Goal: Complete application form: Complete application form

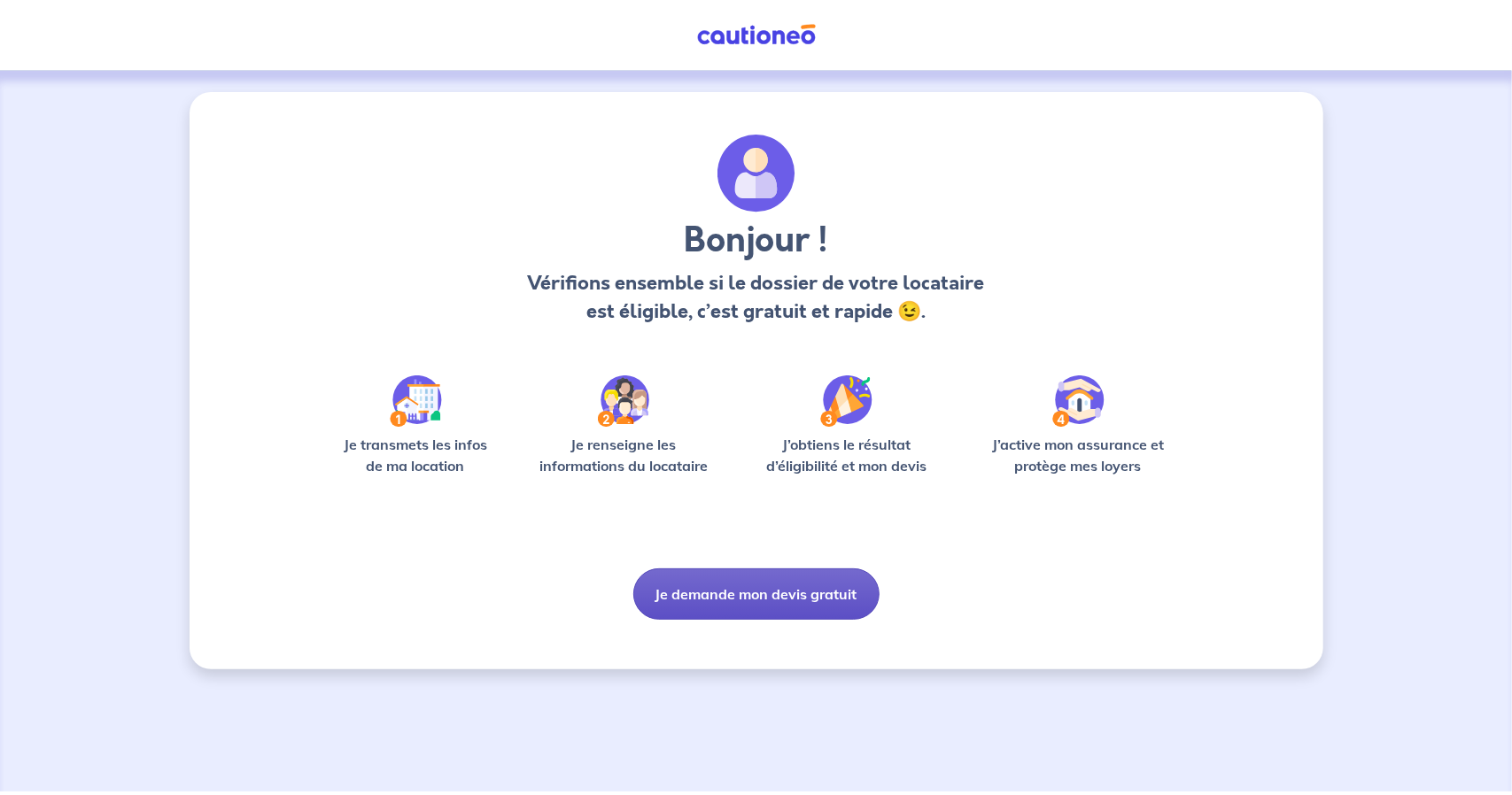
click at [753, 598] on button "Je demande mon devis gratuit" at bounding box center [756, 593] width 247 height 52
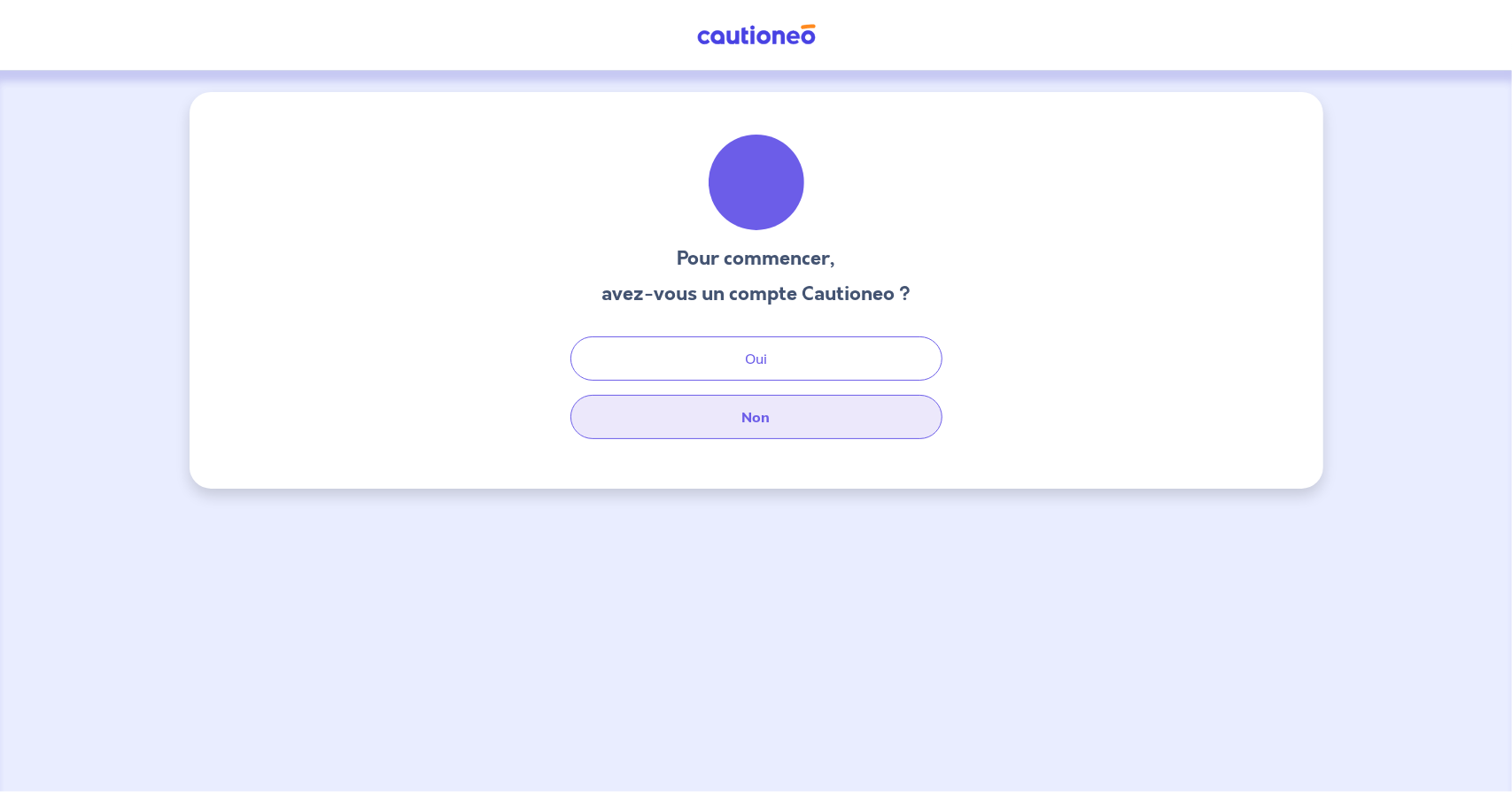
click at [769, 412] on button "Non" at bounding box center [756, 416] width 372 height 44
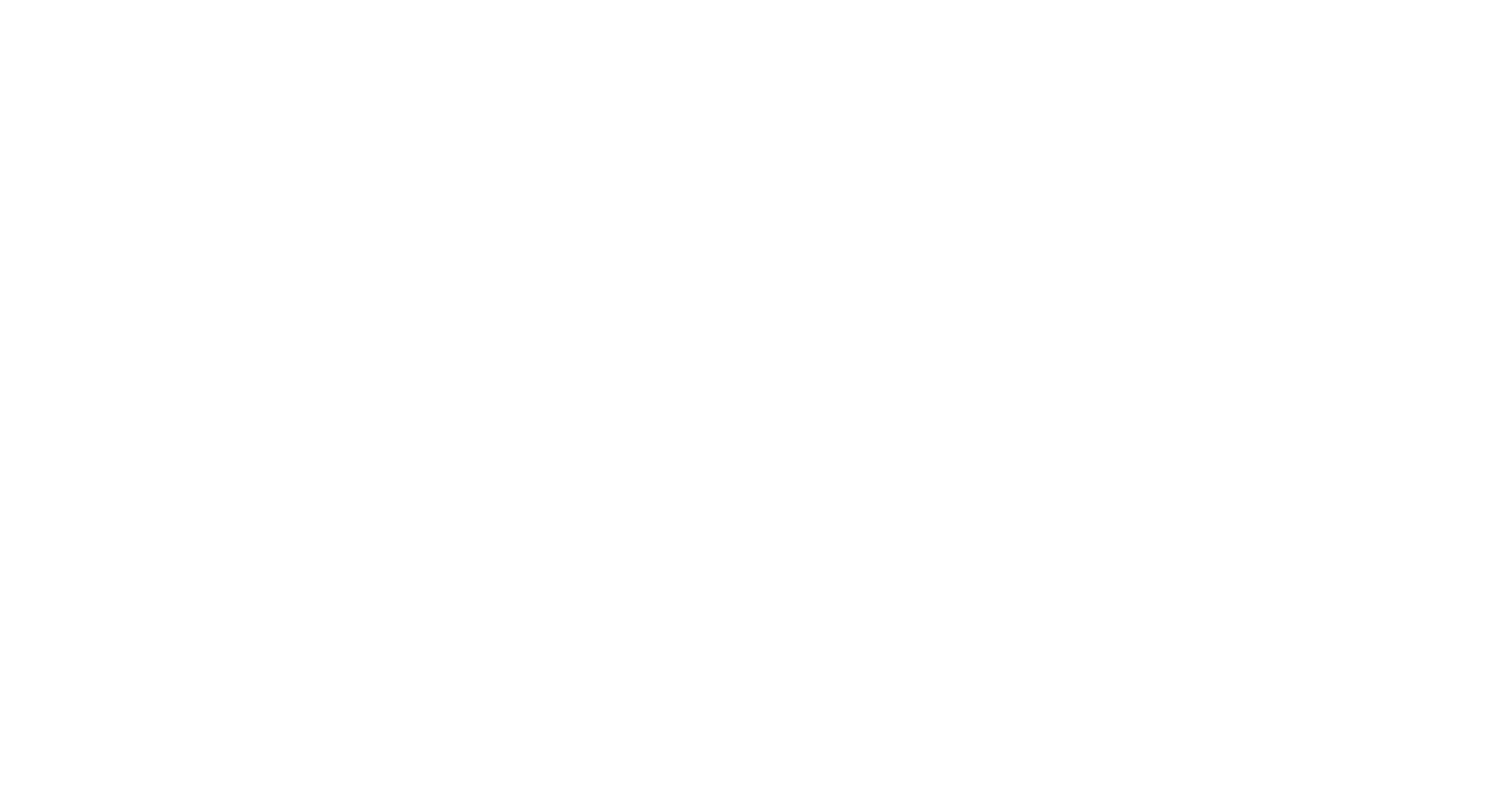
select select "FR"
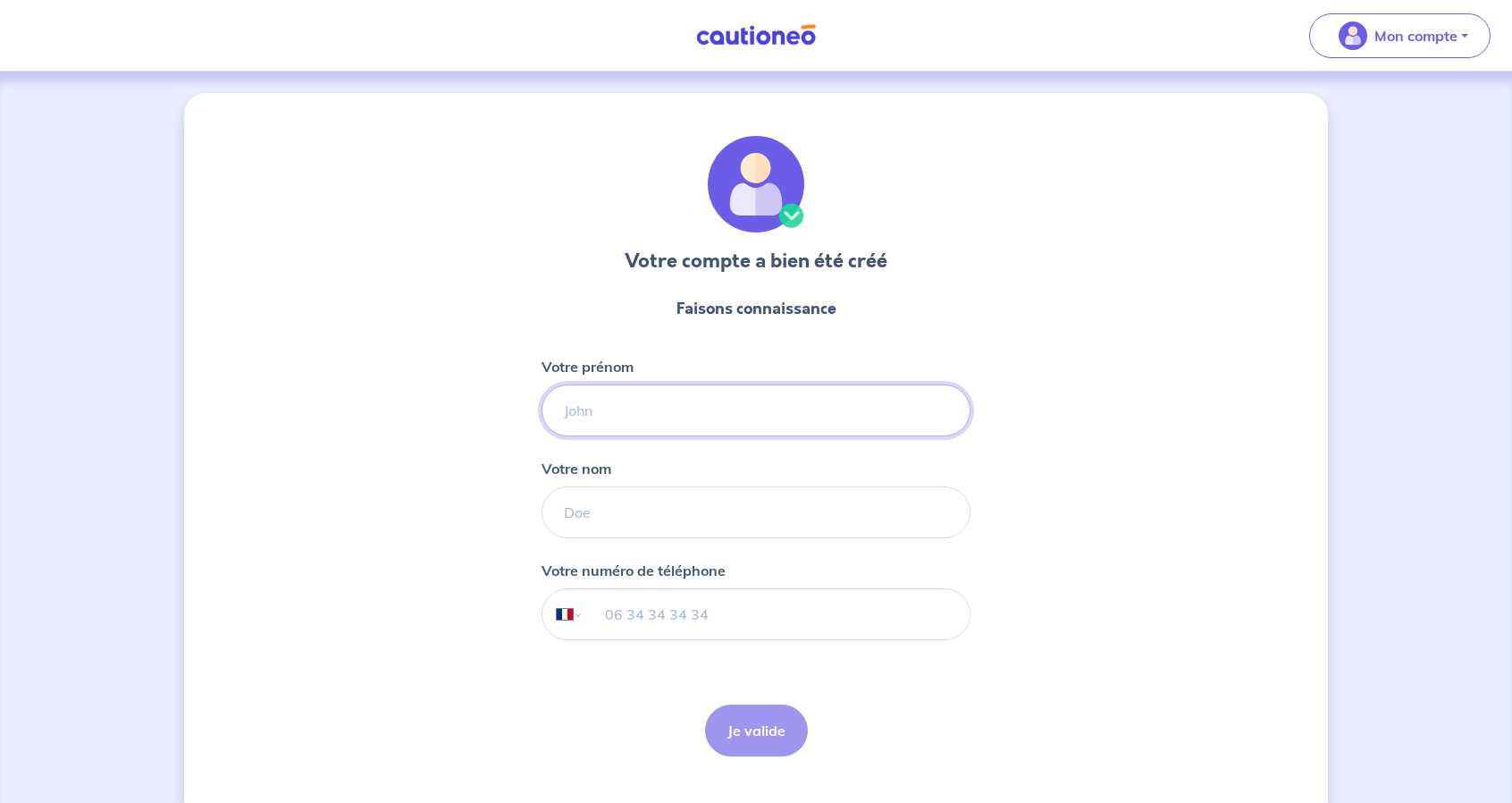
click at [812, 405] on input "Votre prénom" at bounding box center [756, 410] width 429 height 52
type input "[PERSON_NAME]"
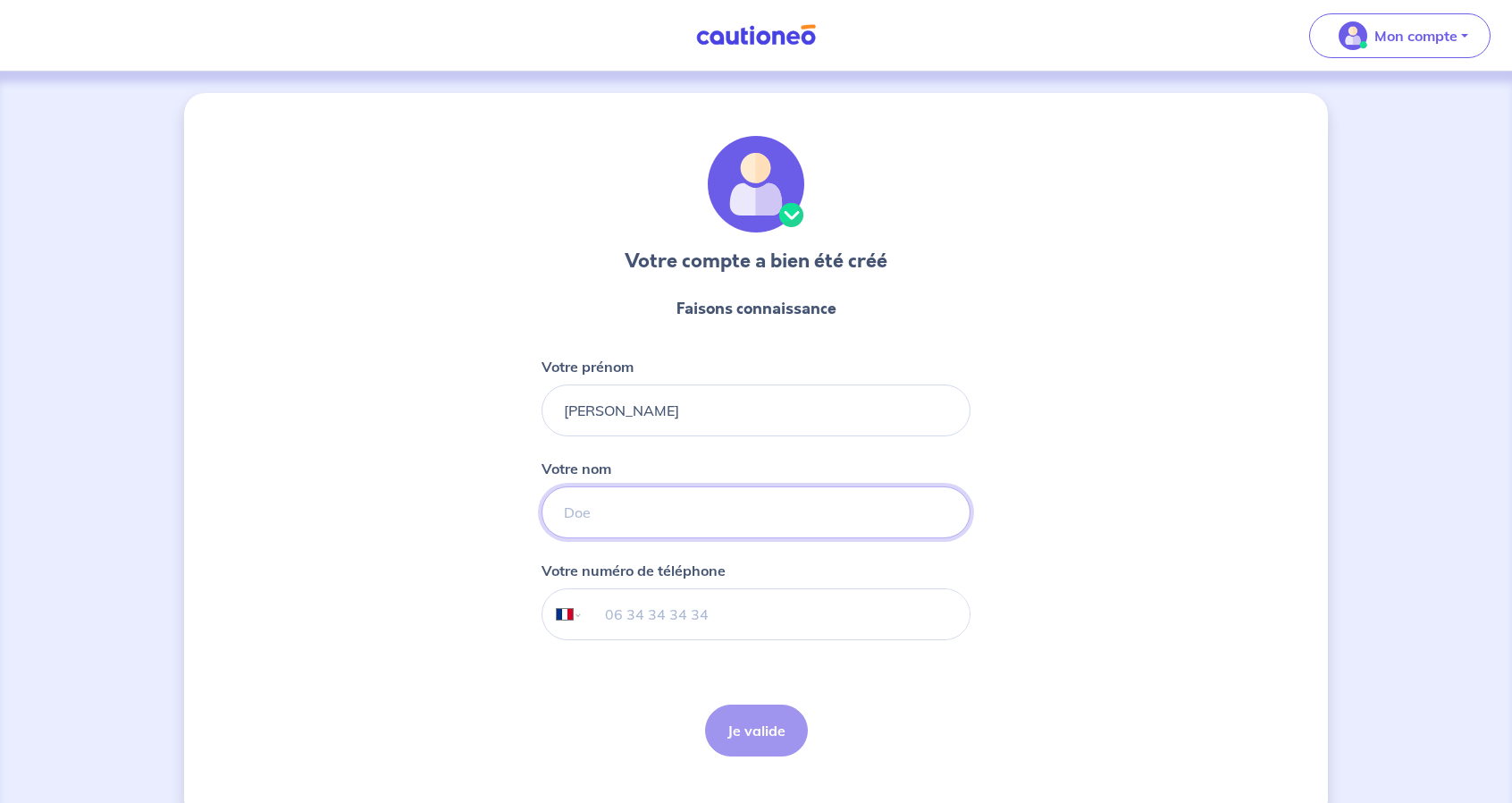
type input "Soula"
type input "06 61 06 76 54"
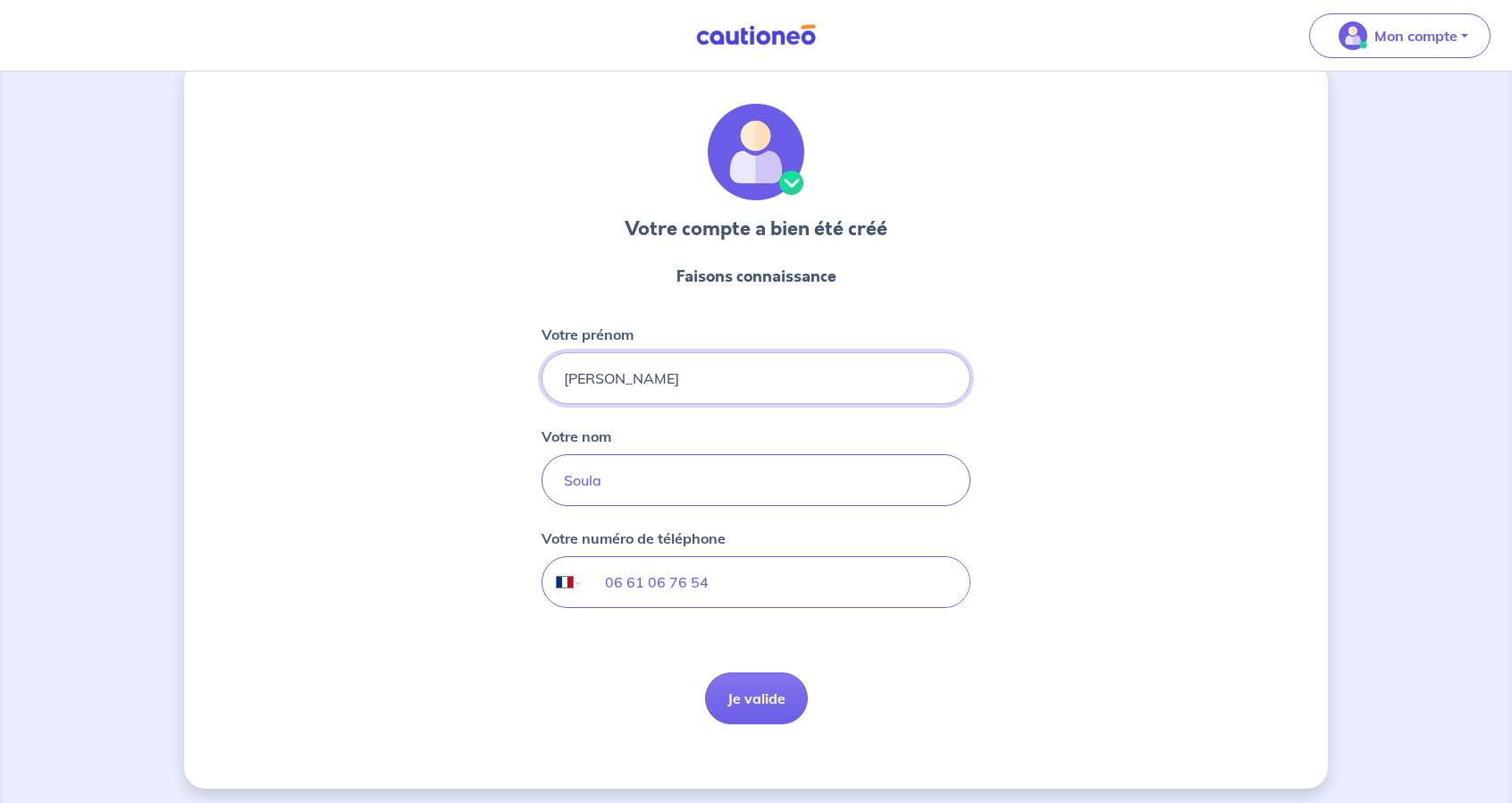
scroll to position [36, 0]
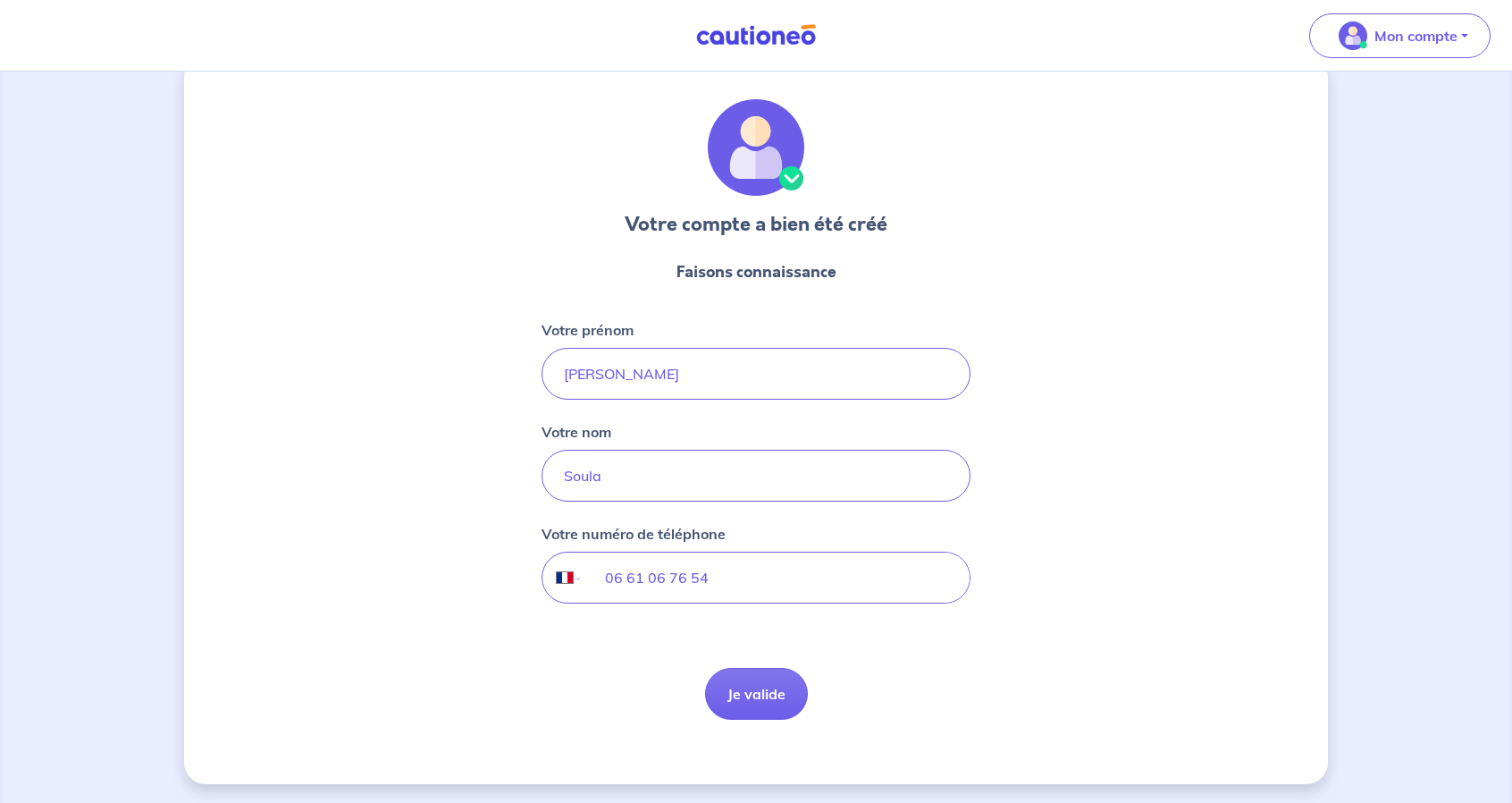
click at [762, 702] on button "Je valide" at bounding box center [756, 694] width 102 height 52
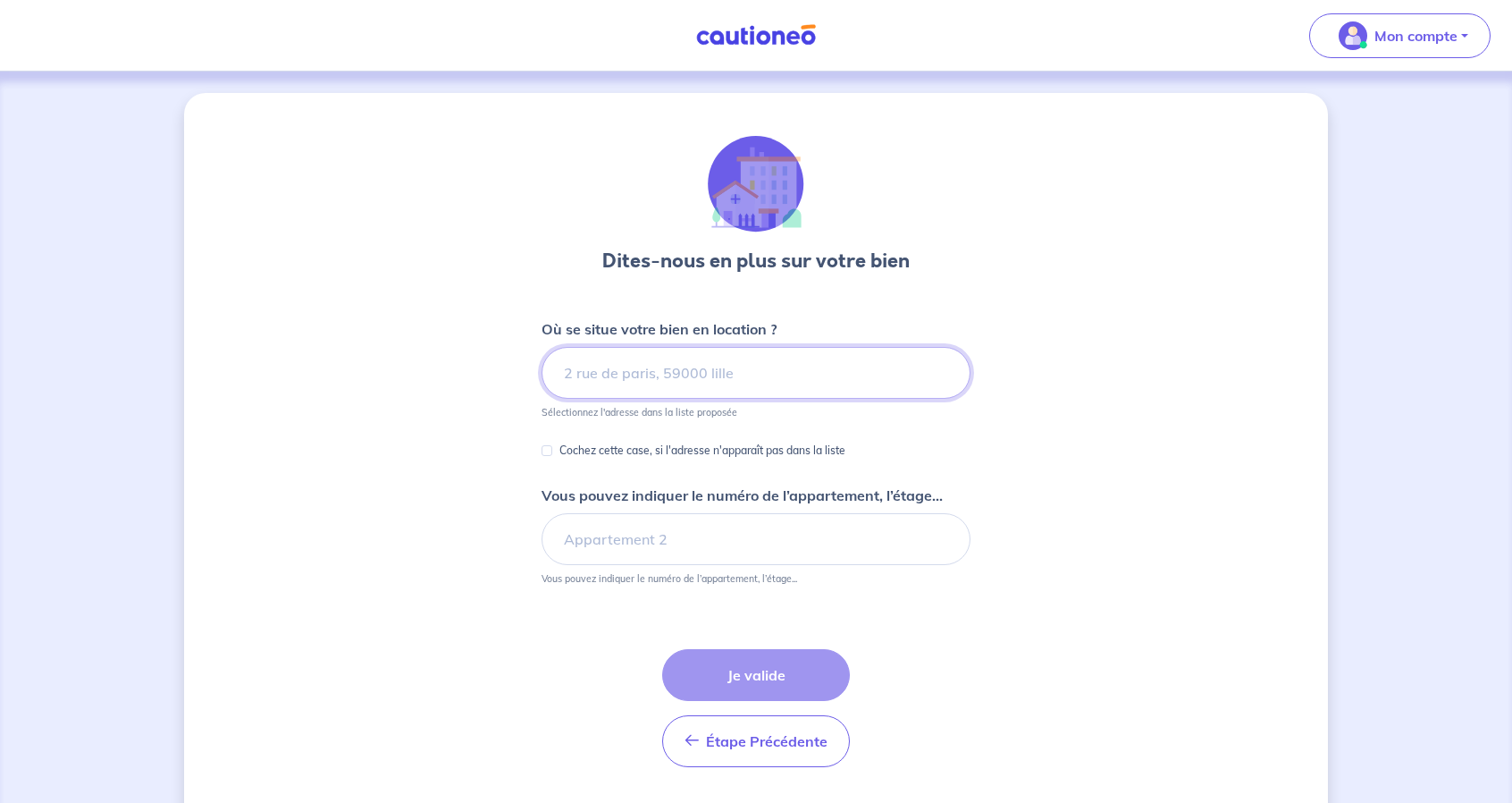
paste input "5 ET [STREET_ADDRESS][PERSON_NAME]"
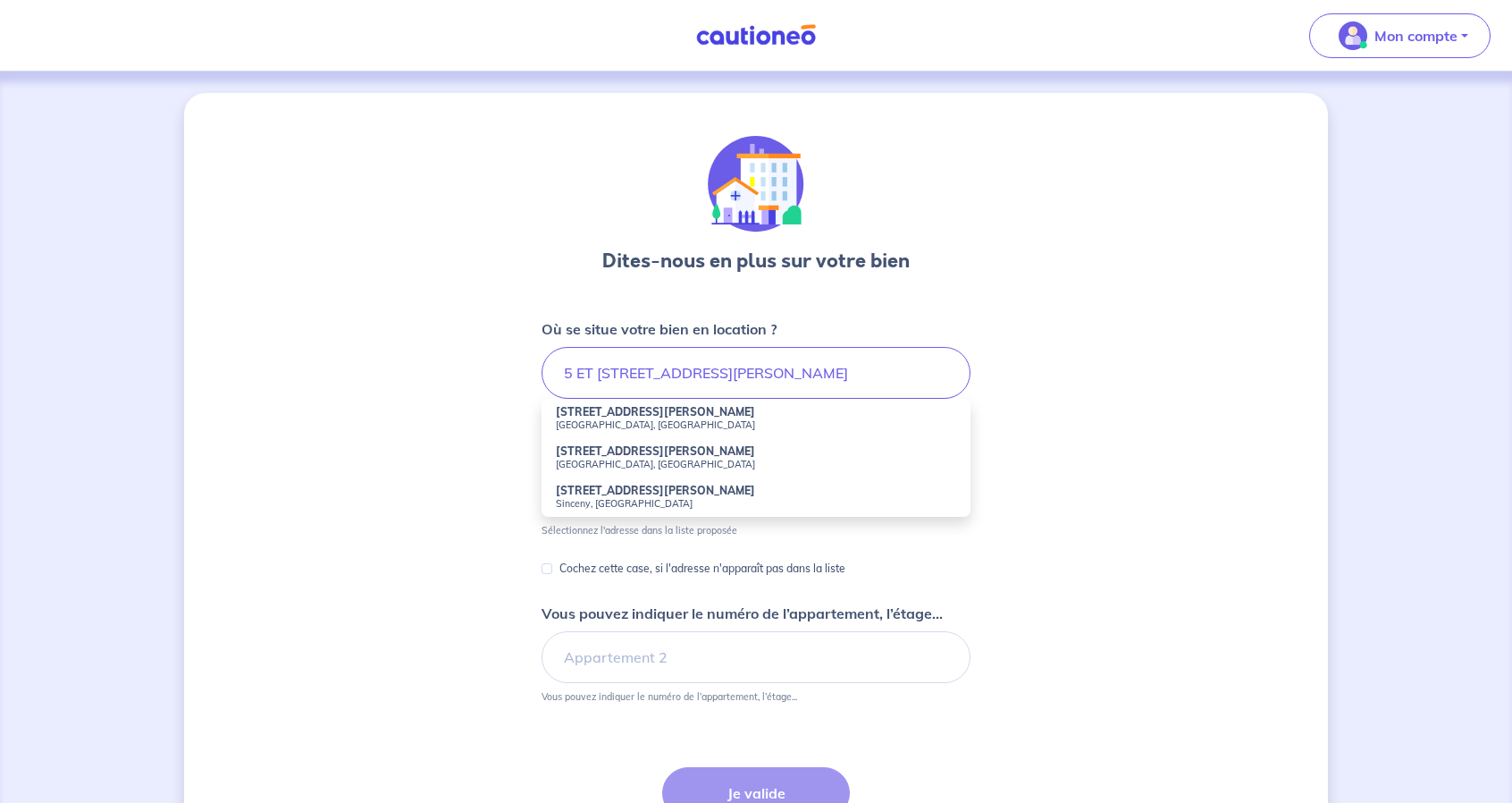
click at [632, 421] on small "[GEOGRAPHIC_DATA], [GEOGRAPHIC_DATA]" at bounding box center [756, 424] width 400 height 13
type input "[STREET_ADDRESS][PERSON_NAME]"
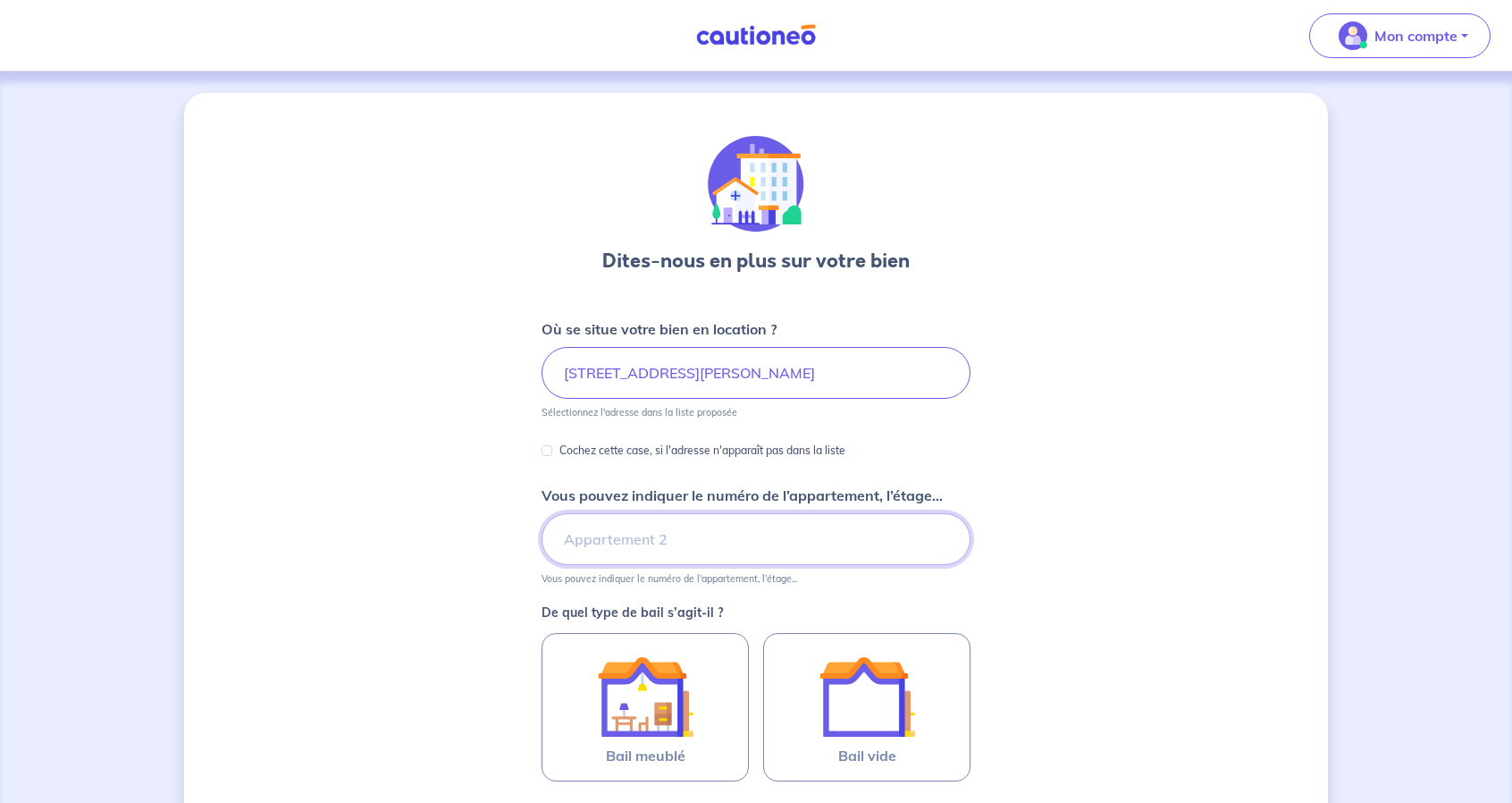
click at [690, 542] on input "Vous pouvez indiquer le numéro de l’appartement, l’étage..." at bounding box center [756, 539] width 429 height 52
type input "Appartement 7"
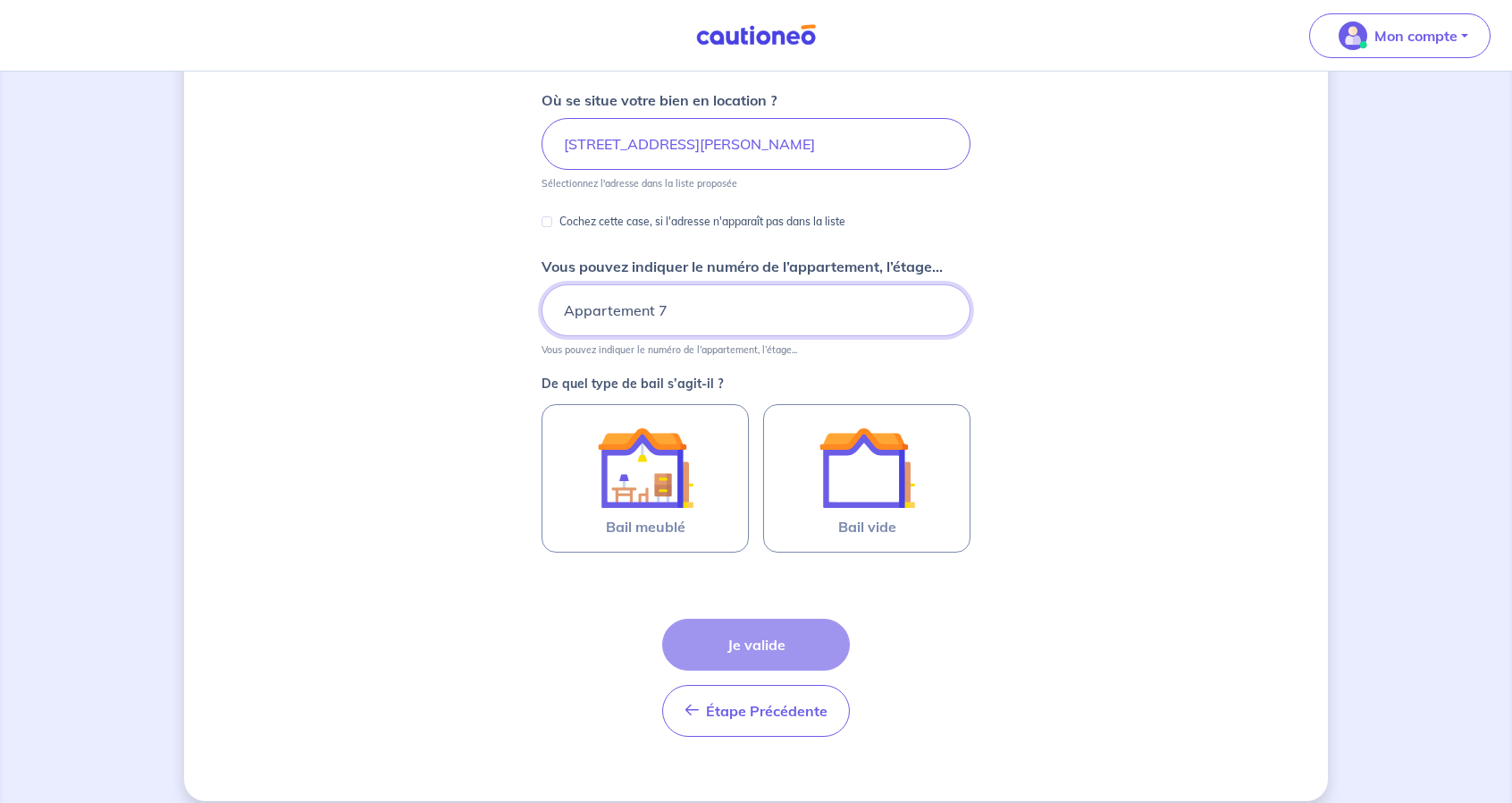
scroll to position [245, 0]
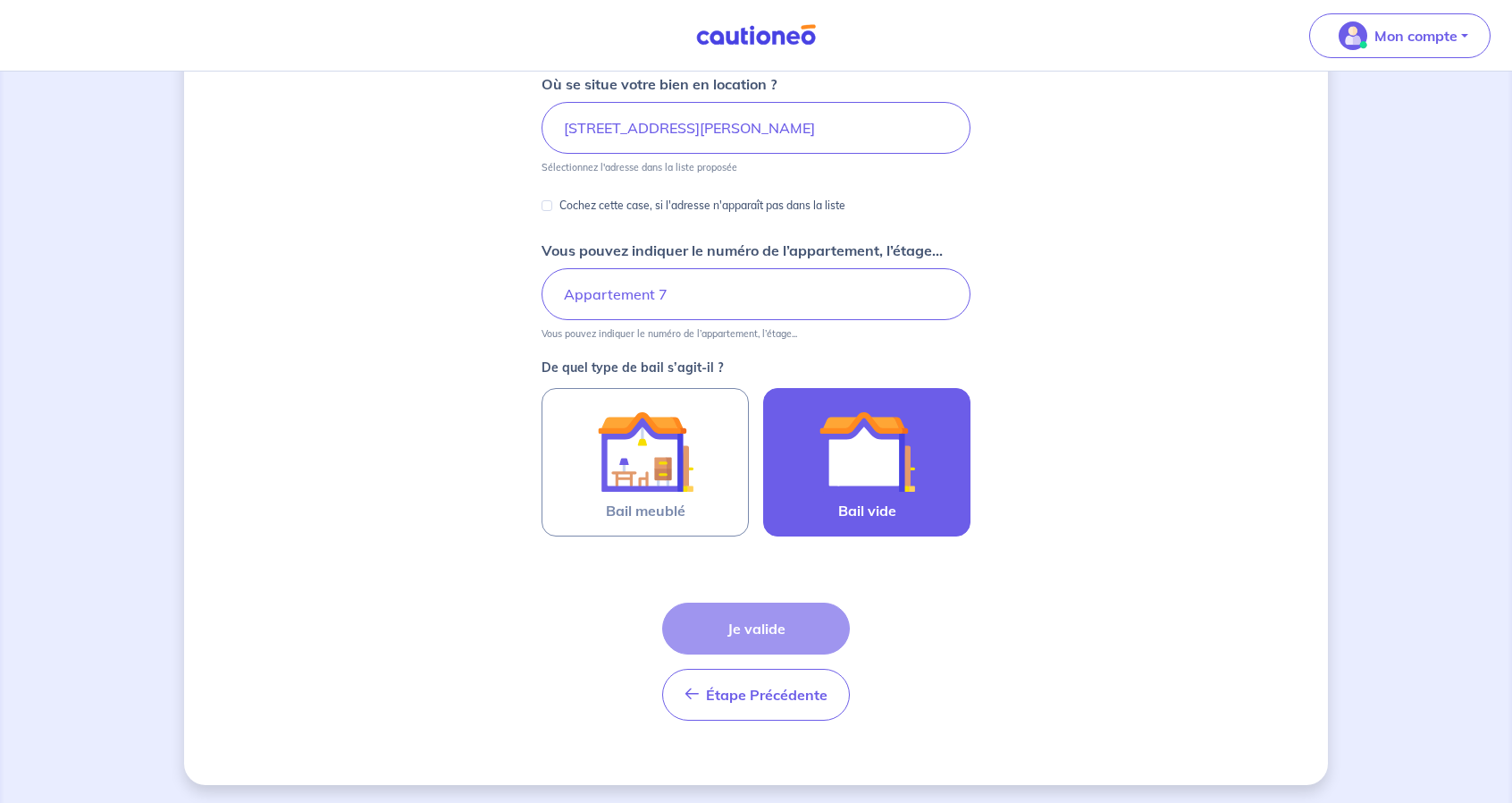
click at [919, 489] on label "Bail vide" at bounding box center [867, 462] width 208 height 149
click at [0, 0] on input "Bail vide" at bounding box center [0, 0] width 0 height 0
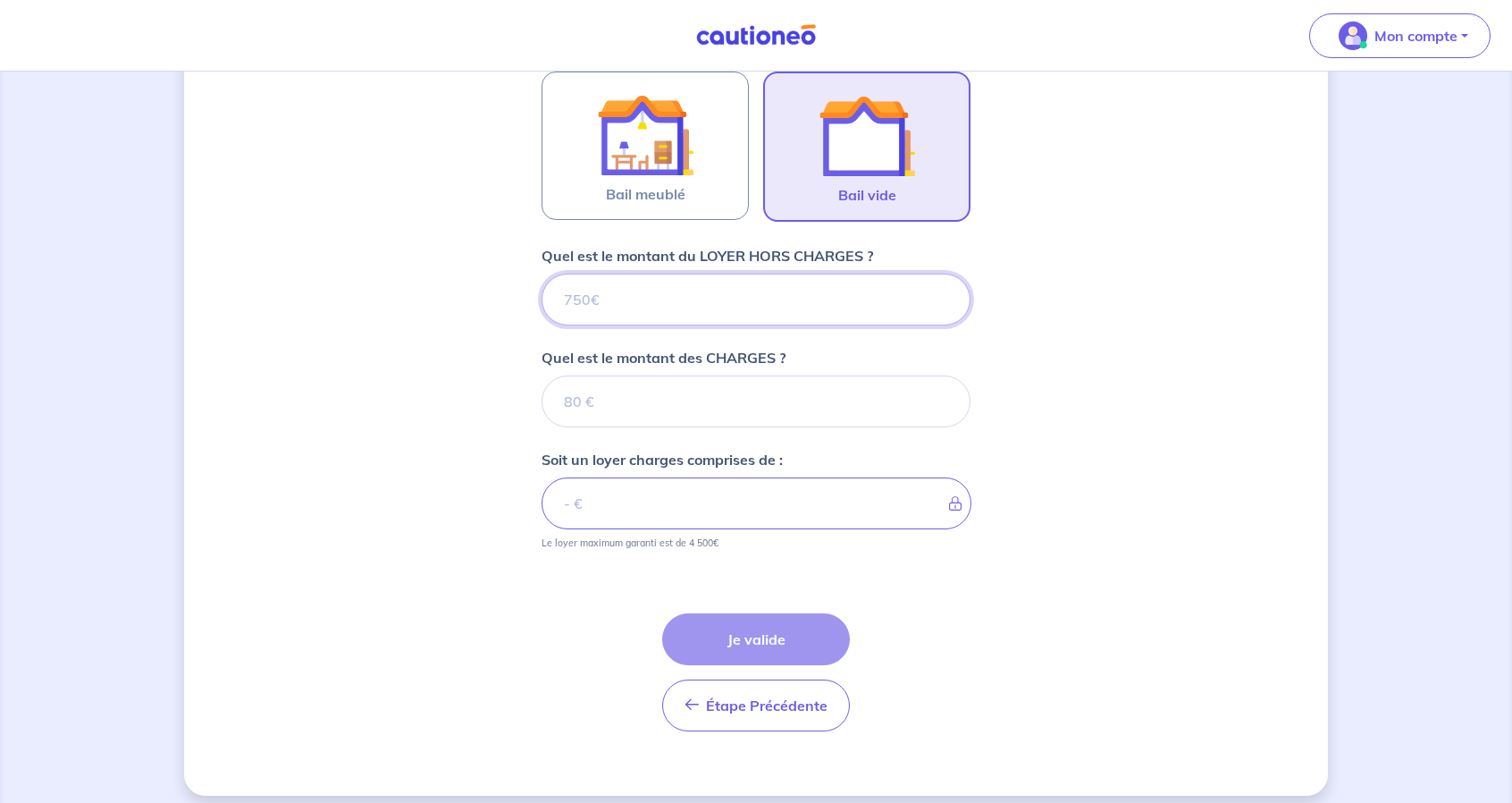
scroll to position [572, 0]
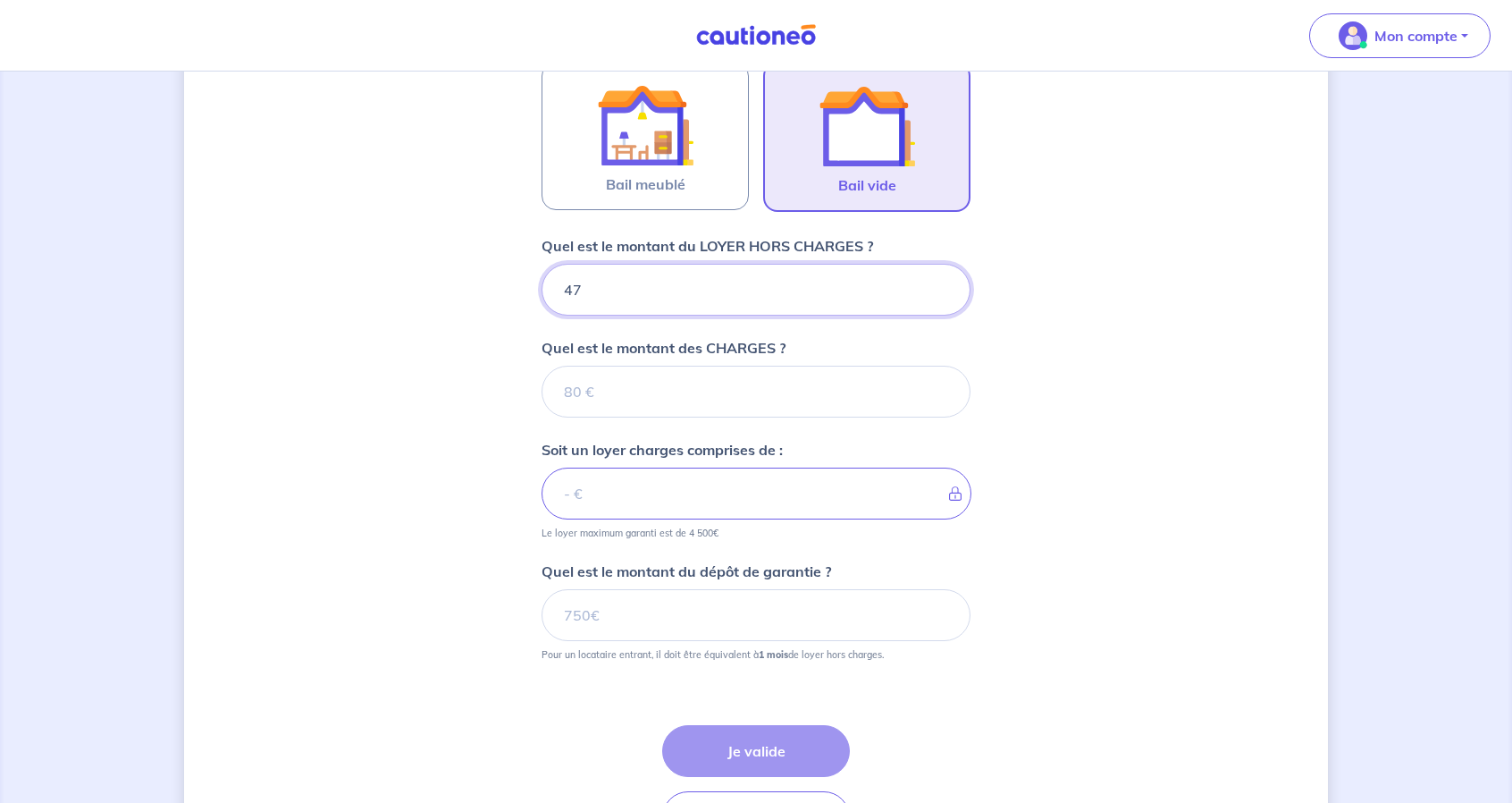
type input "470"
type input "470.68"
click at [657, 393] on input "Quel est le montant des CHARGES ?" at bounding box center [756, 392] width 429 height 52
type input "26"
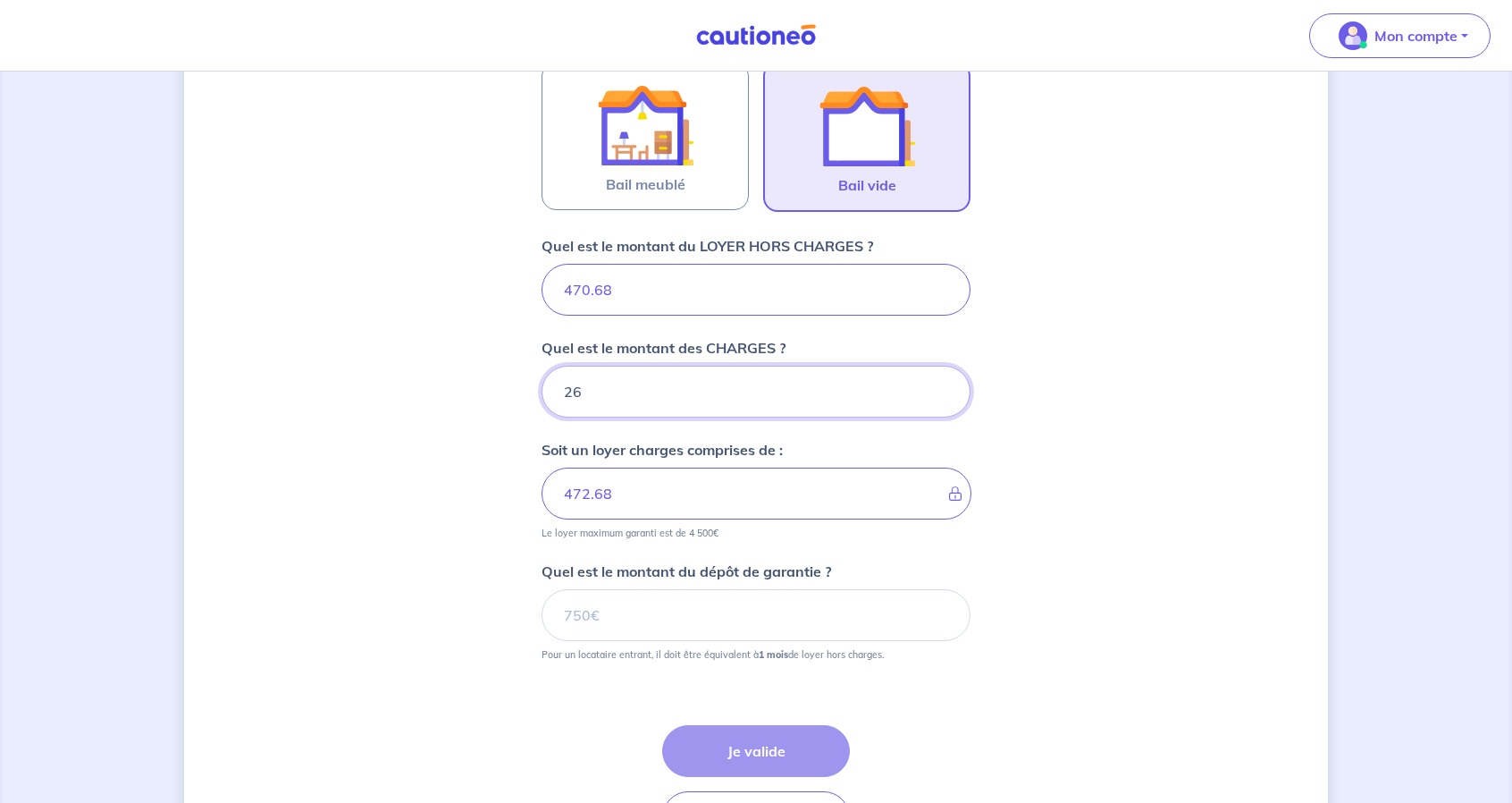
type input "496.68"
type input "26"
click at [582, 287] on input "470.68" at bounding box center [756, 289] width 429 height 52
type input "450.68"
type input "476.68"
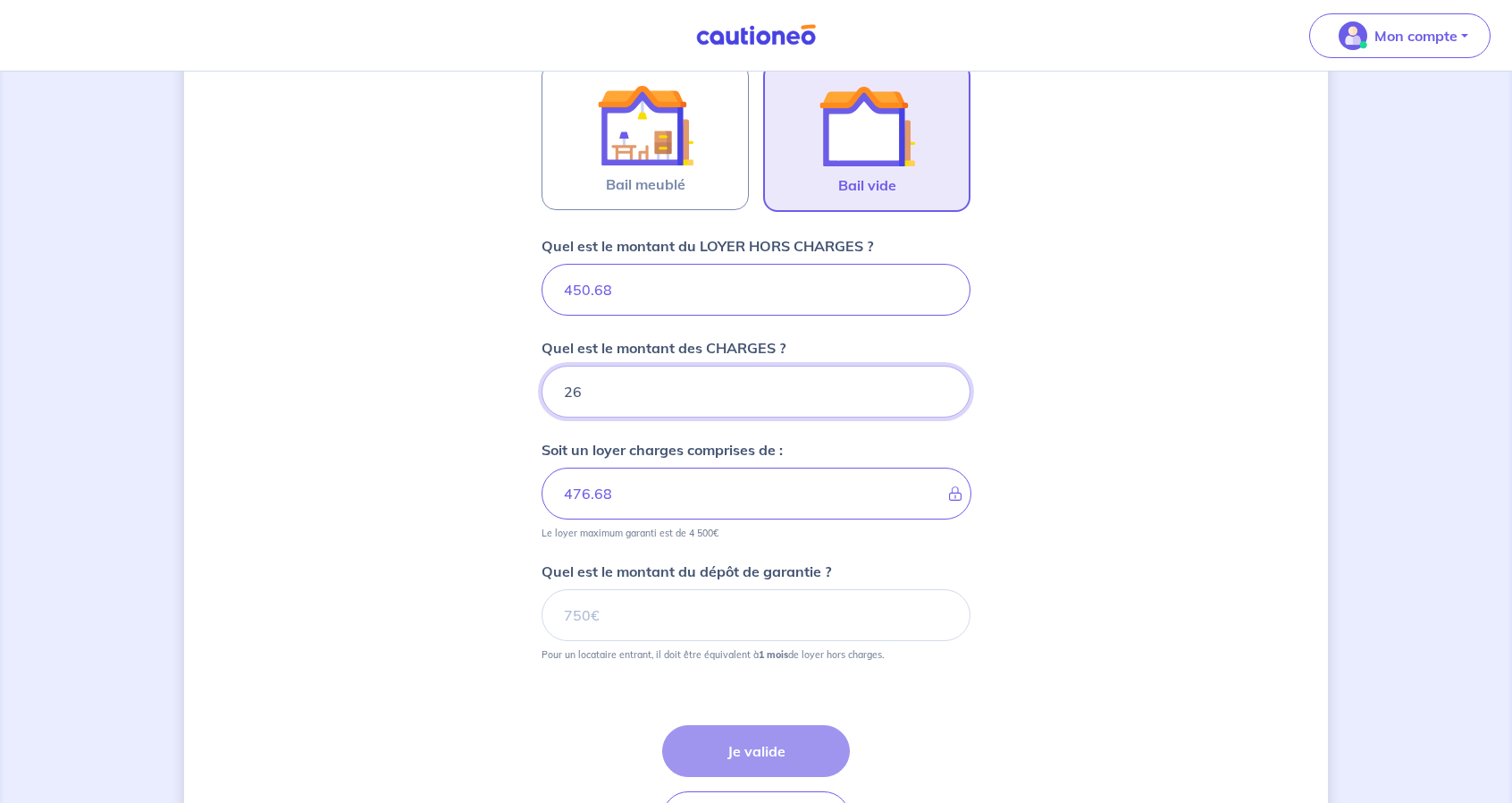
click at [1126, 402] on div "Dites-nous en plus sur votre bien Où se situe votre bien en location ? [STREET_…" at bounding box center [756, 215] width 1144 height 1386
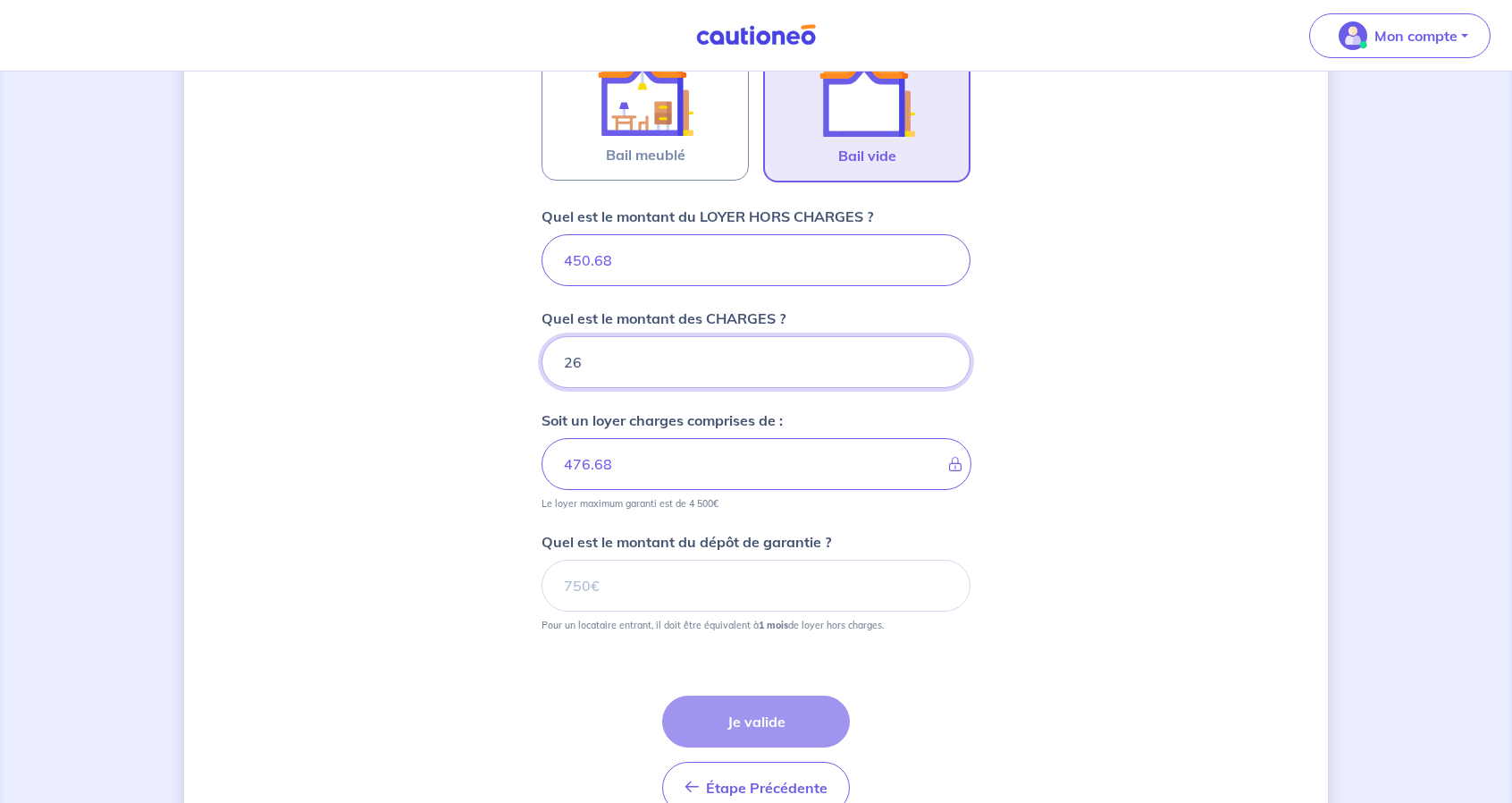
scroll to position [660, 0]
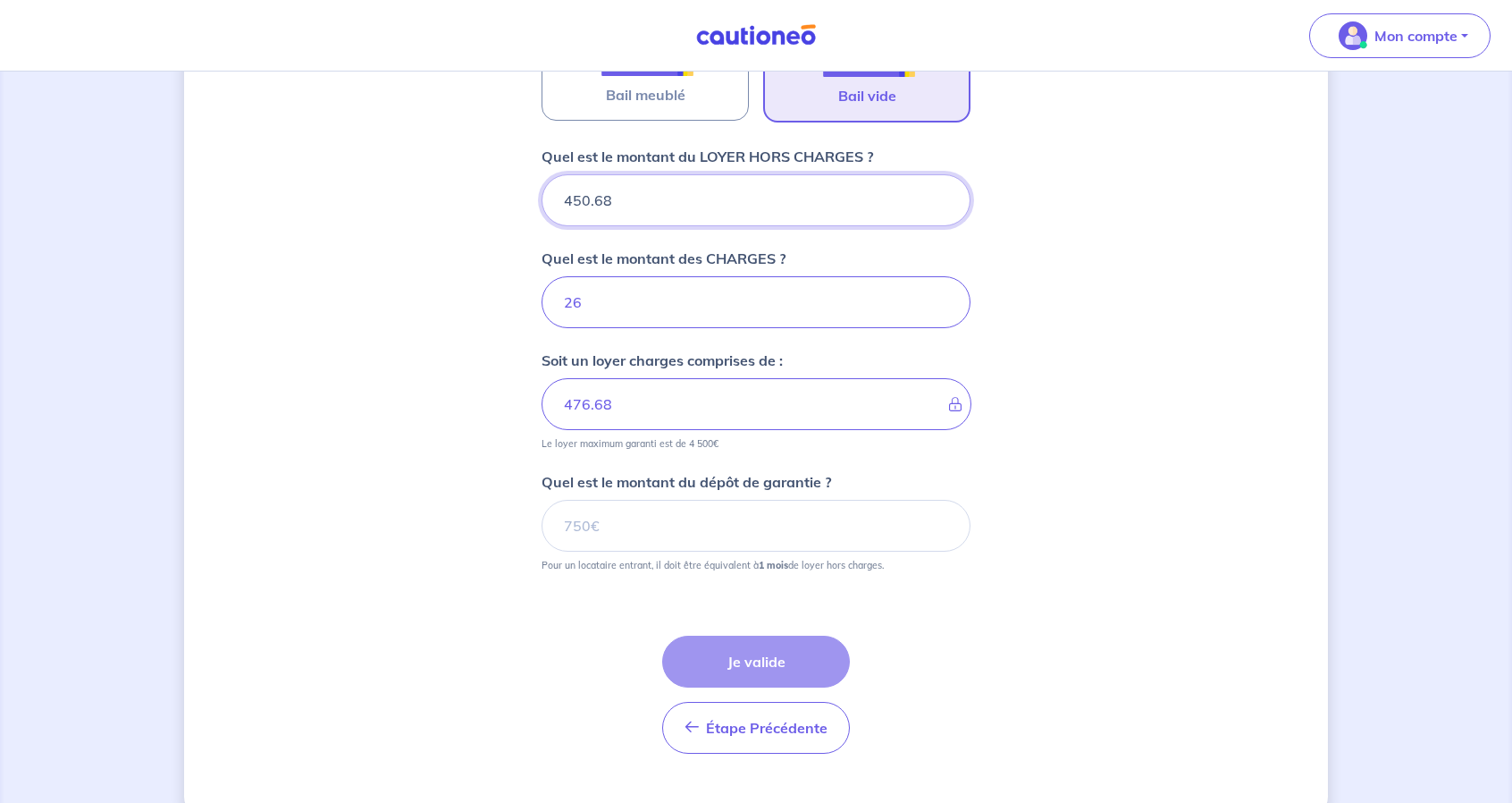
drag, startPoint x: 588, startPoint y: 201, endPoint x: 575, endPoint y: 198, distance: 13.3
click at [575, 198] on input "450.68" at bounding box center [756, 200] width 429 height 52
type input "444.68"
type input "470.68"
type input "444.68"
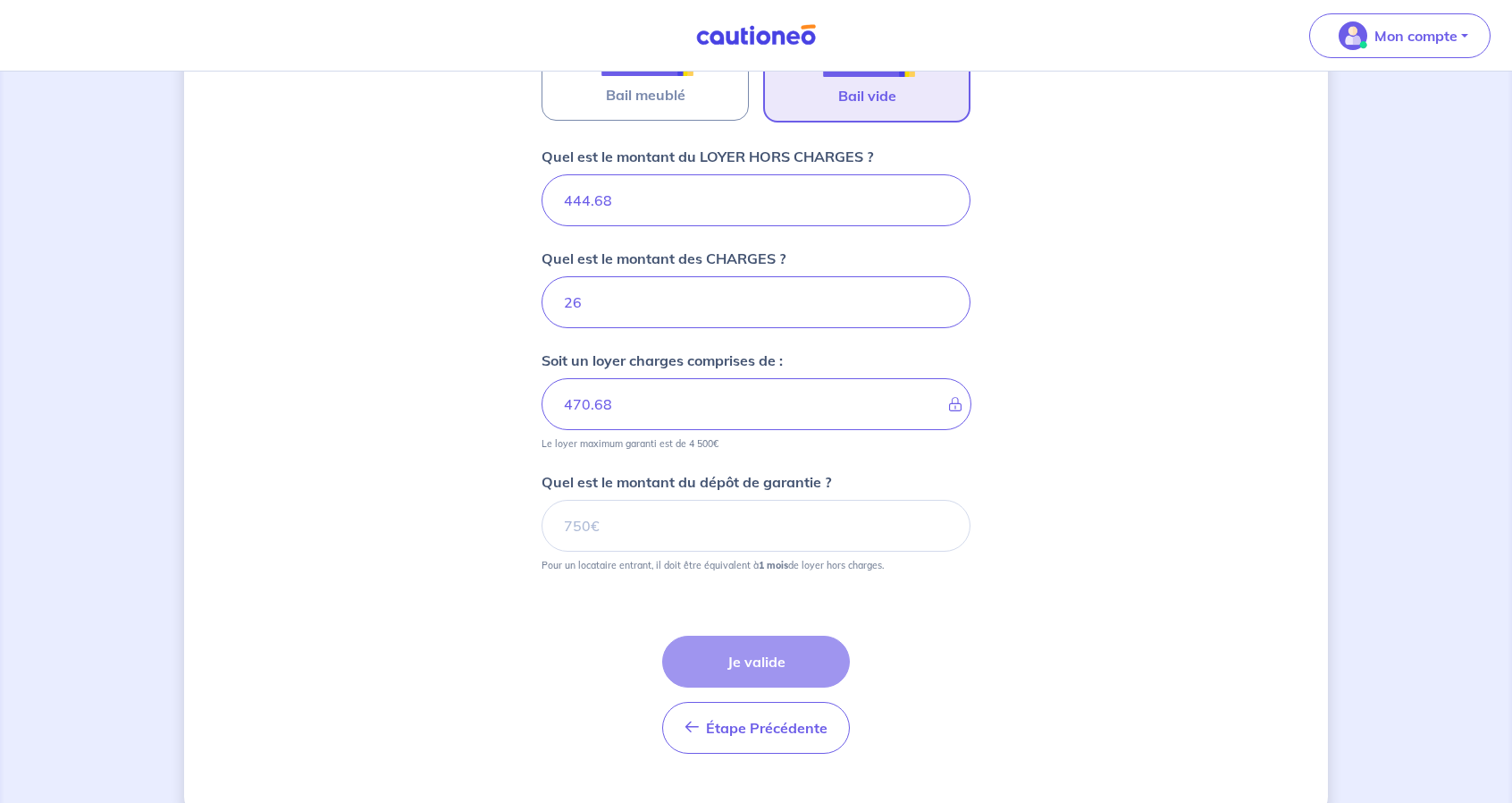
click at [1128, 406] on div "Dites-nous en plus sur votre bien Où se situe votre bien en location ? [STREET_…" at bounding box center [756, 125] width 1144 height 1386
click at [741, 525] on input "Quel est le montant du dépôt de garantie ?" at bounding box center [756, 525] width 429 height 52
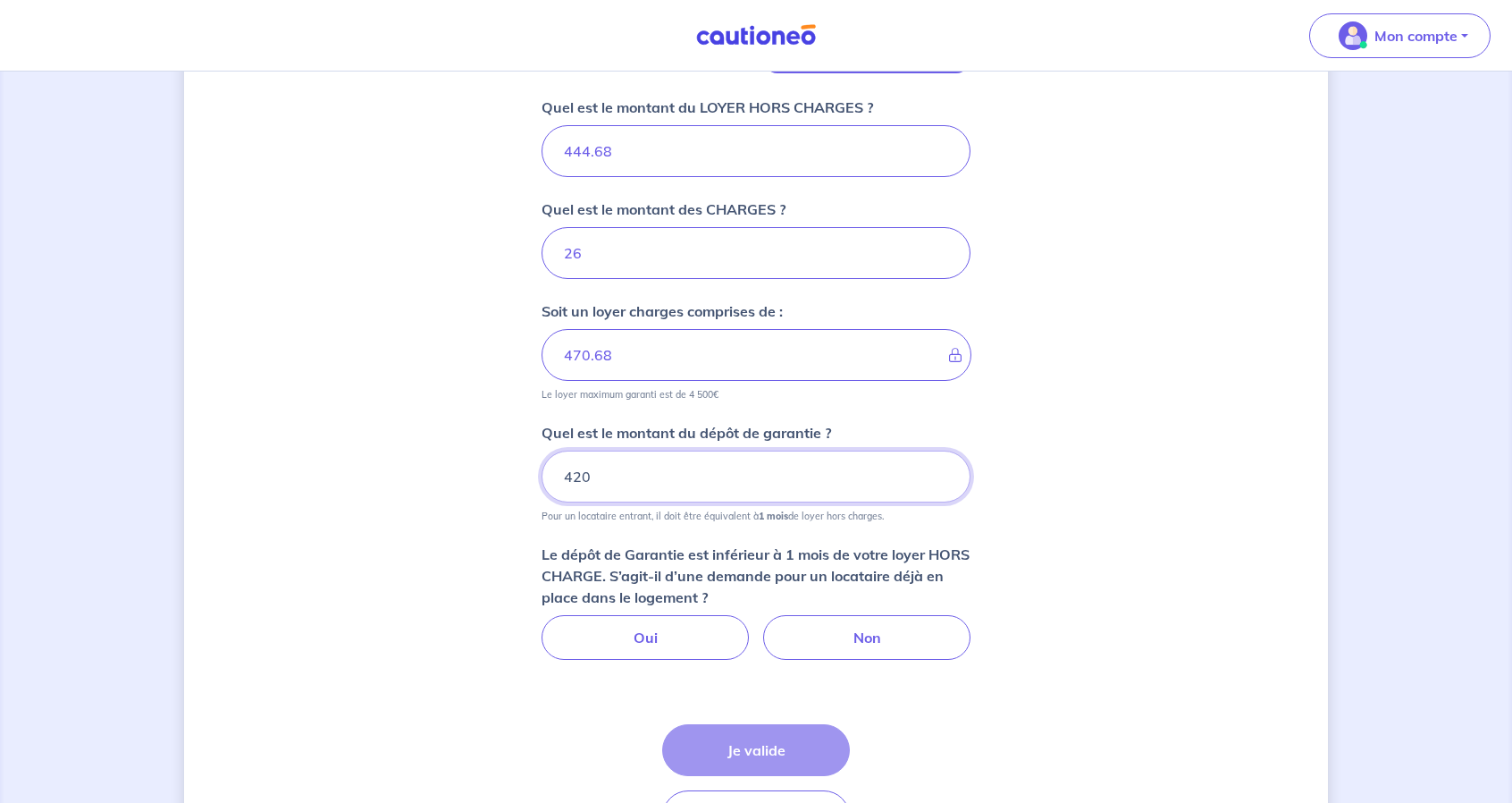
scroll to position [830, 0]
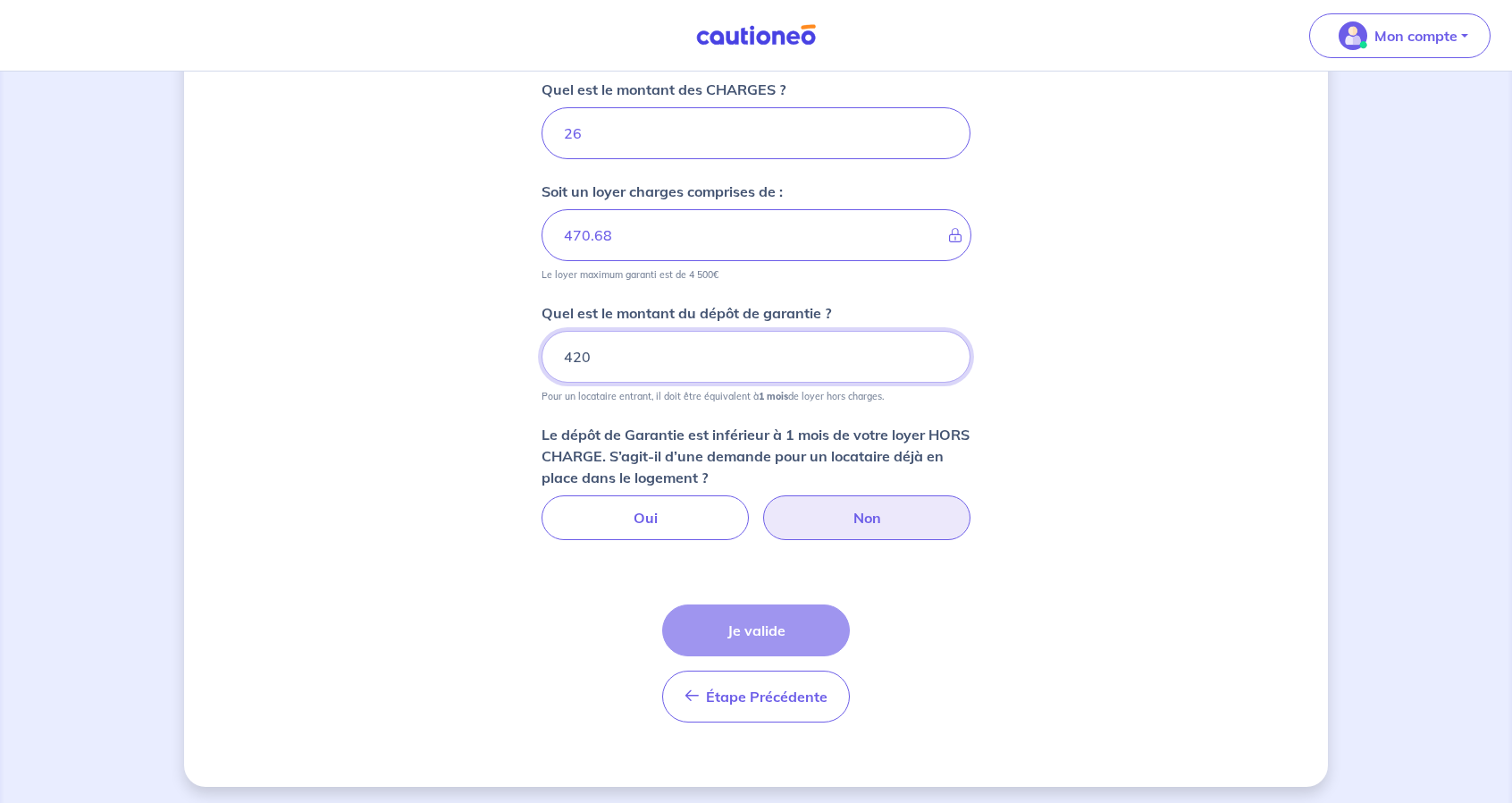
type input "420"
click at [853, 506] on label "Non" at bounding box center [867, 517] width 208 height 44
click at [762, 506] on input "Non" at bounding box center [756, 501] width 12 height 12
radio input "true"
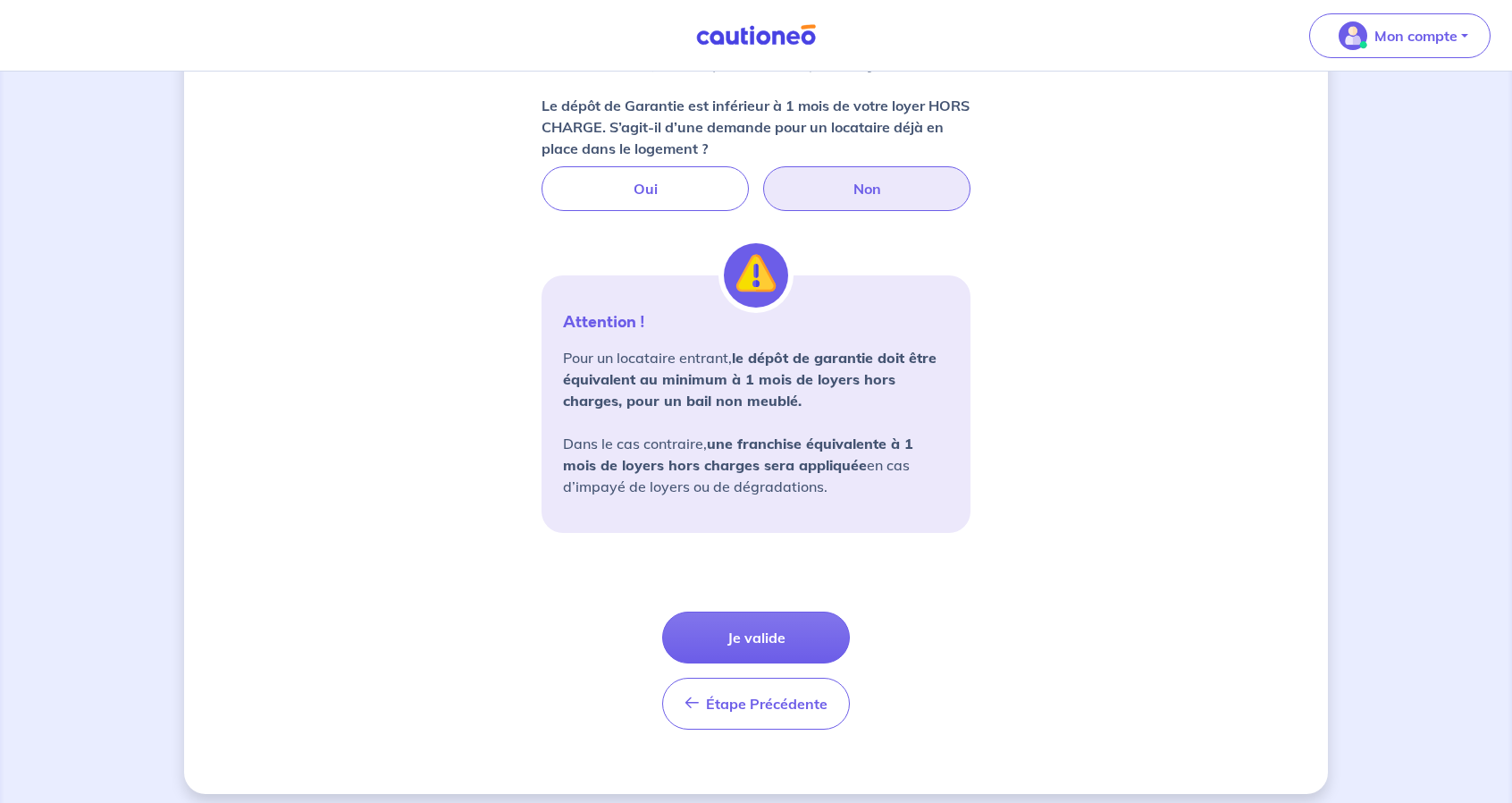
scroll to position [1166, 0]
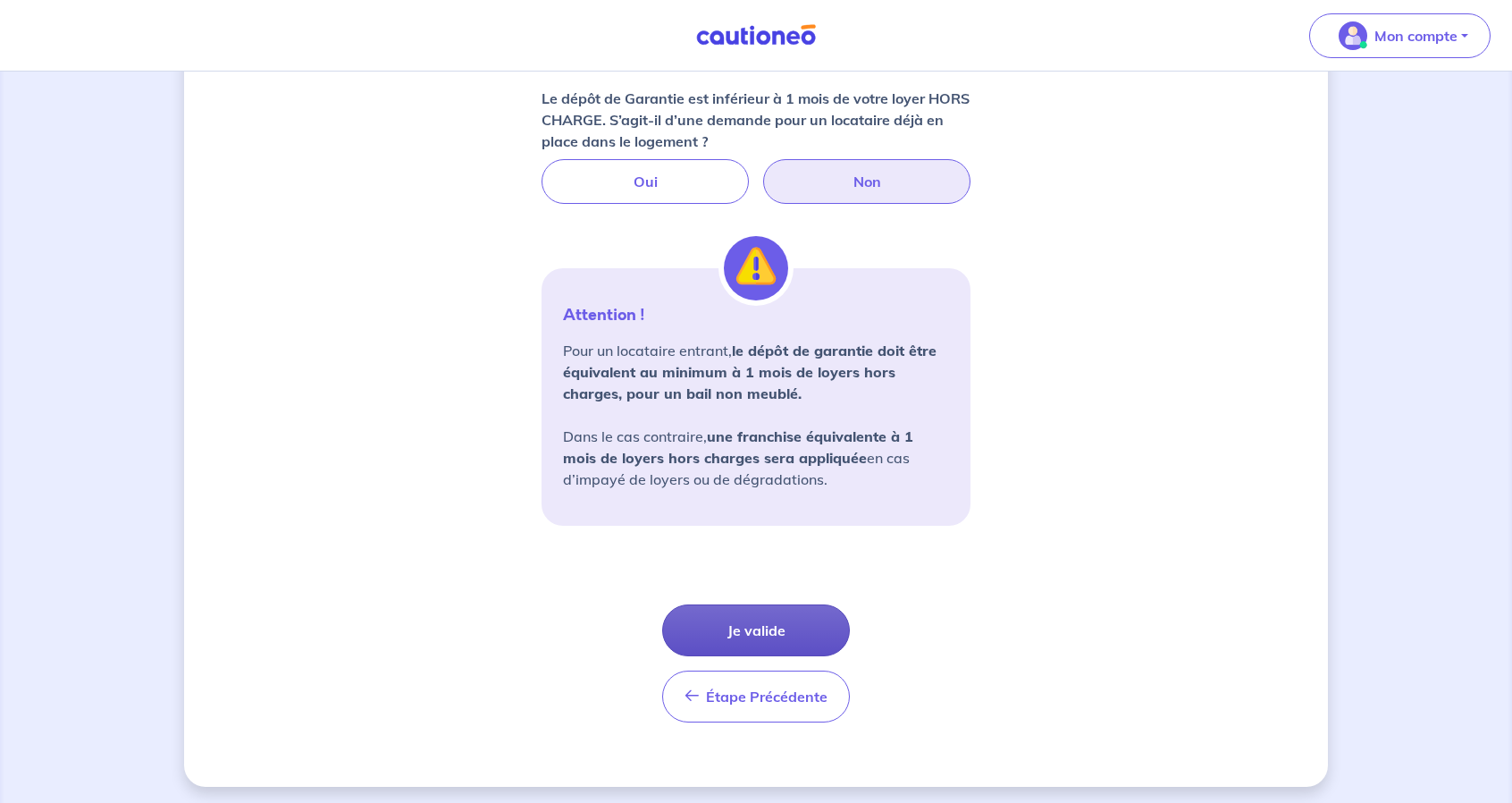
click at [805, 616] on button "Je valide" at bounding box center [756, 630] width 188 height 52
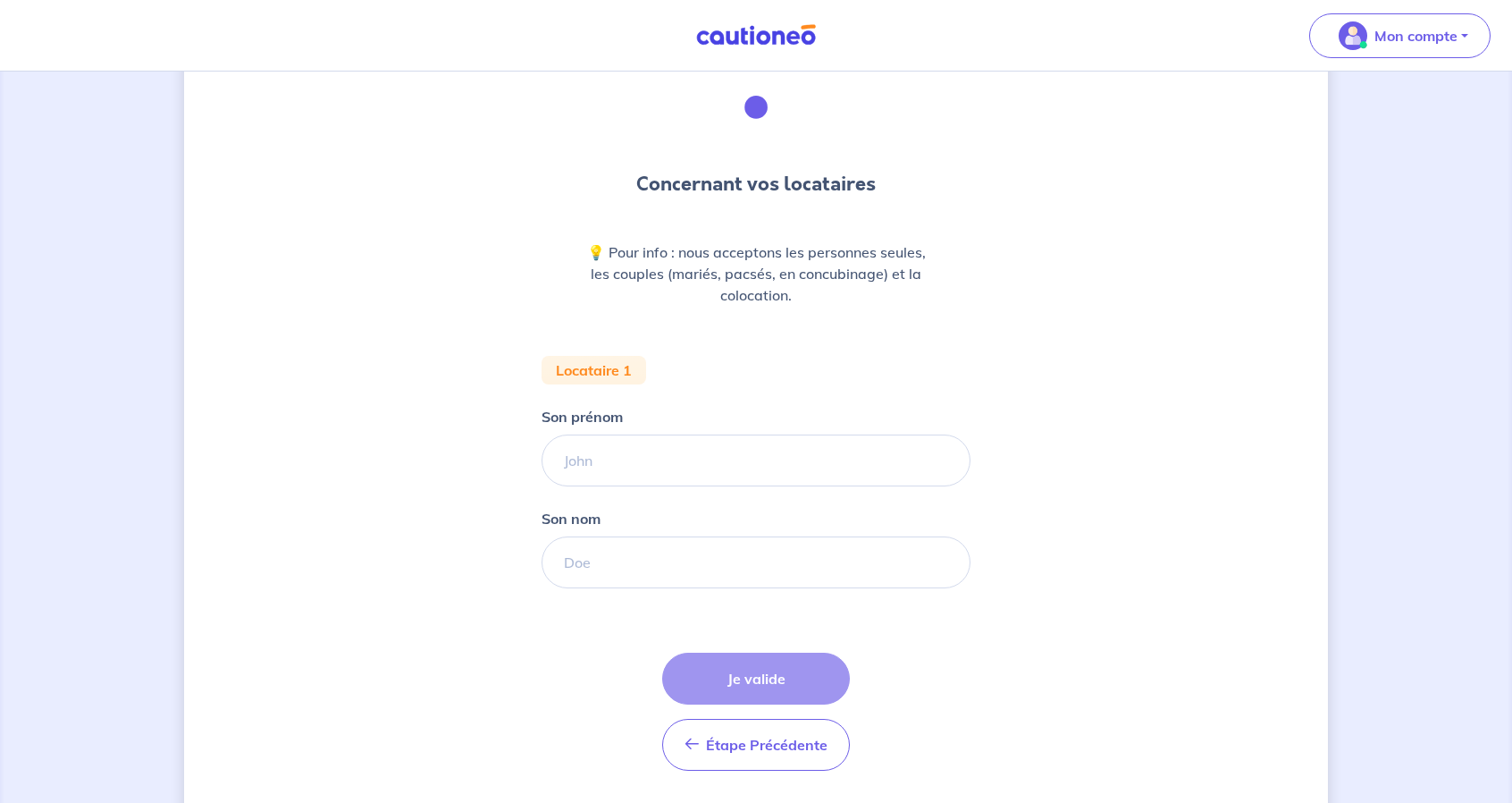
scroll to position [90, 0]
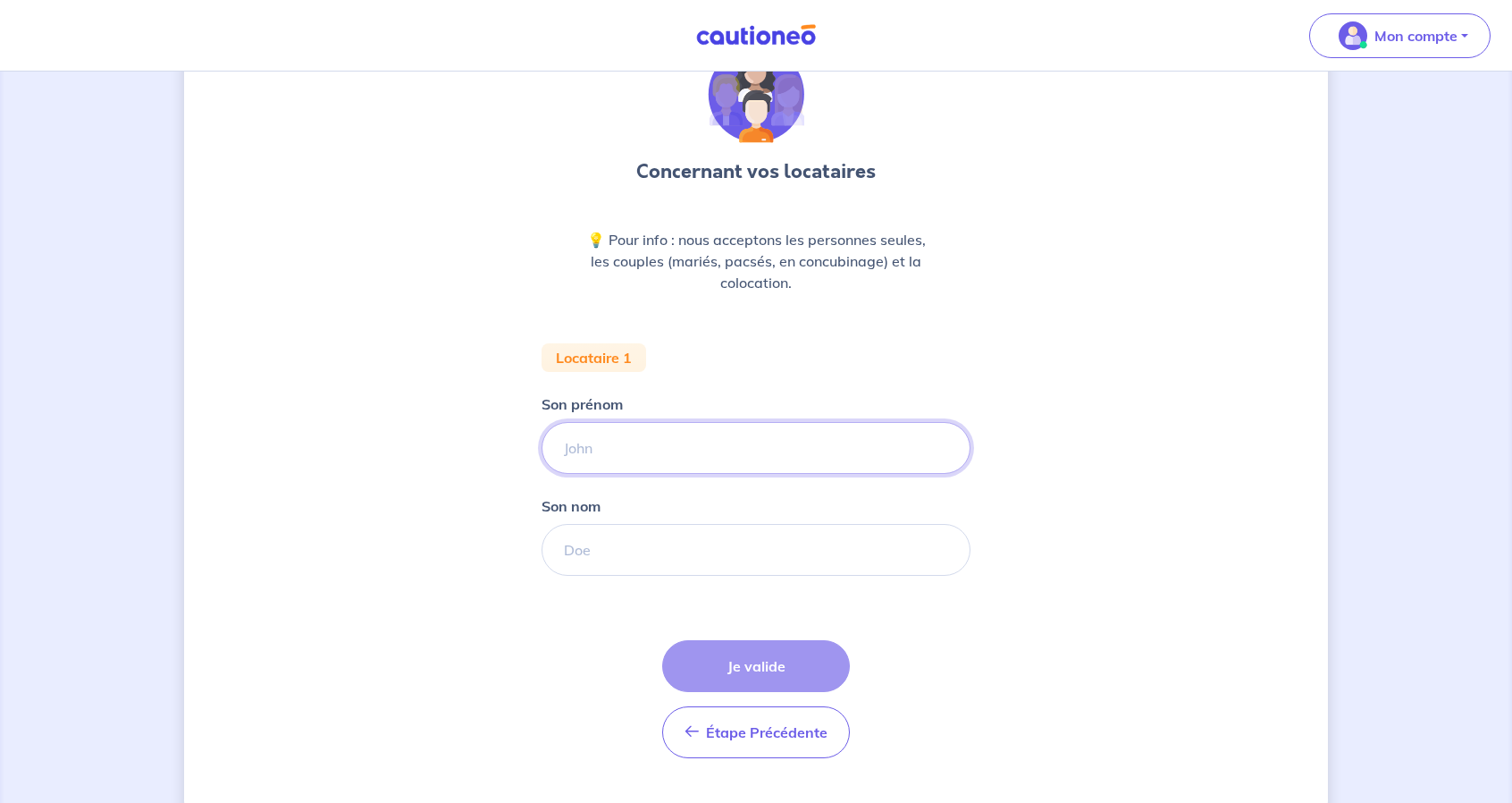
click at [692, 466] on input "Son prénom" at bounding box center [756, 448] width 429 height 52
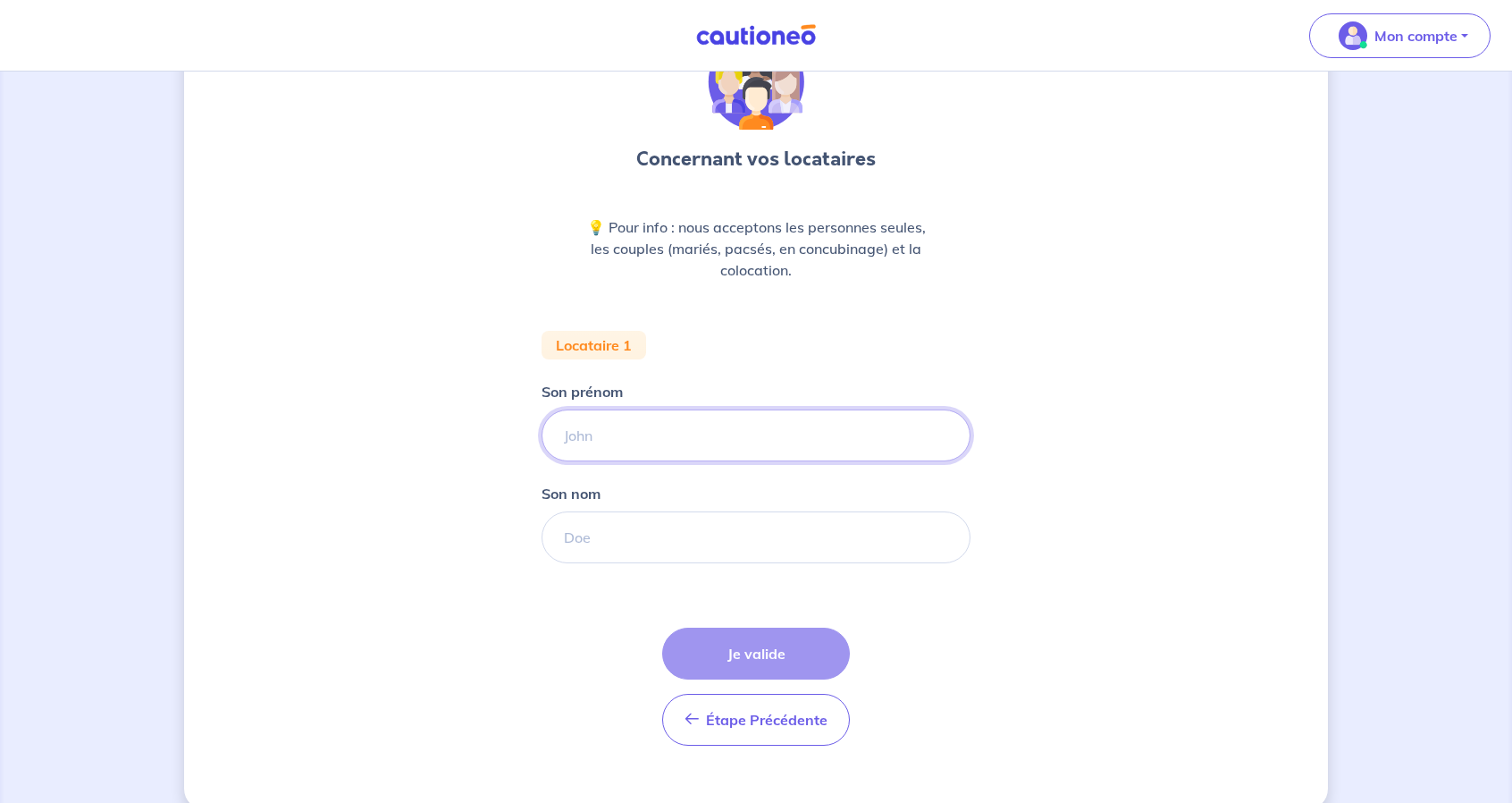
scroll to position [128, 0]
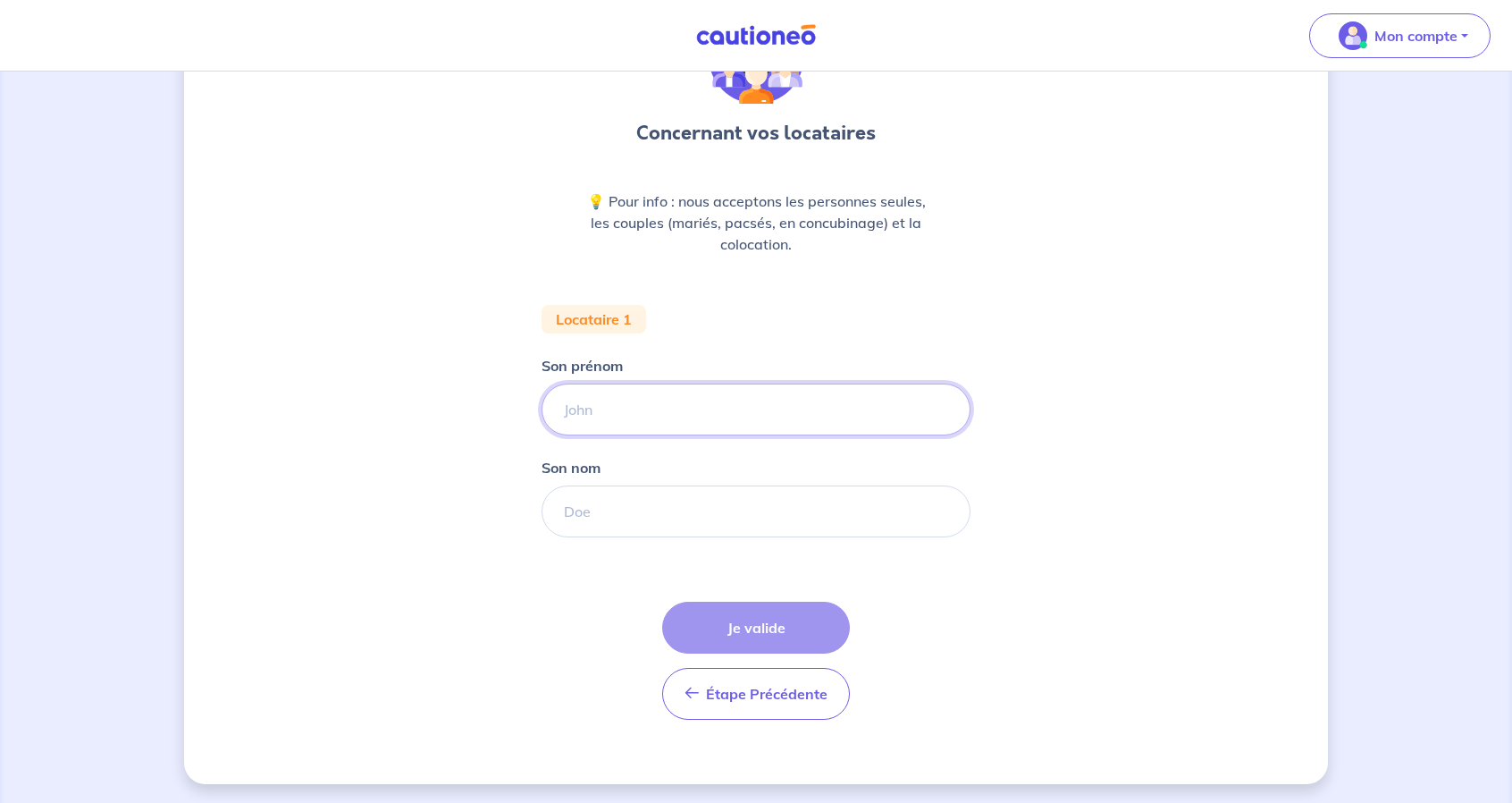
paste input "[PERSON_NAME]"
drag, startPoint x: 684, startPoint y: 418, endPoint x: 618, endPoint y: 417, distance: 66.0
click at [618, 417] on input "[PERSON_NAME]" at bounding box center [756, 409] width 429 height 52
type input "[PERSON_NAME]"
click at [616, 513] on input "Son nom" at bounding box center [756, 511] width 429 height 52
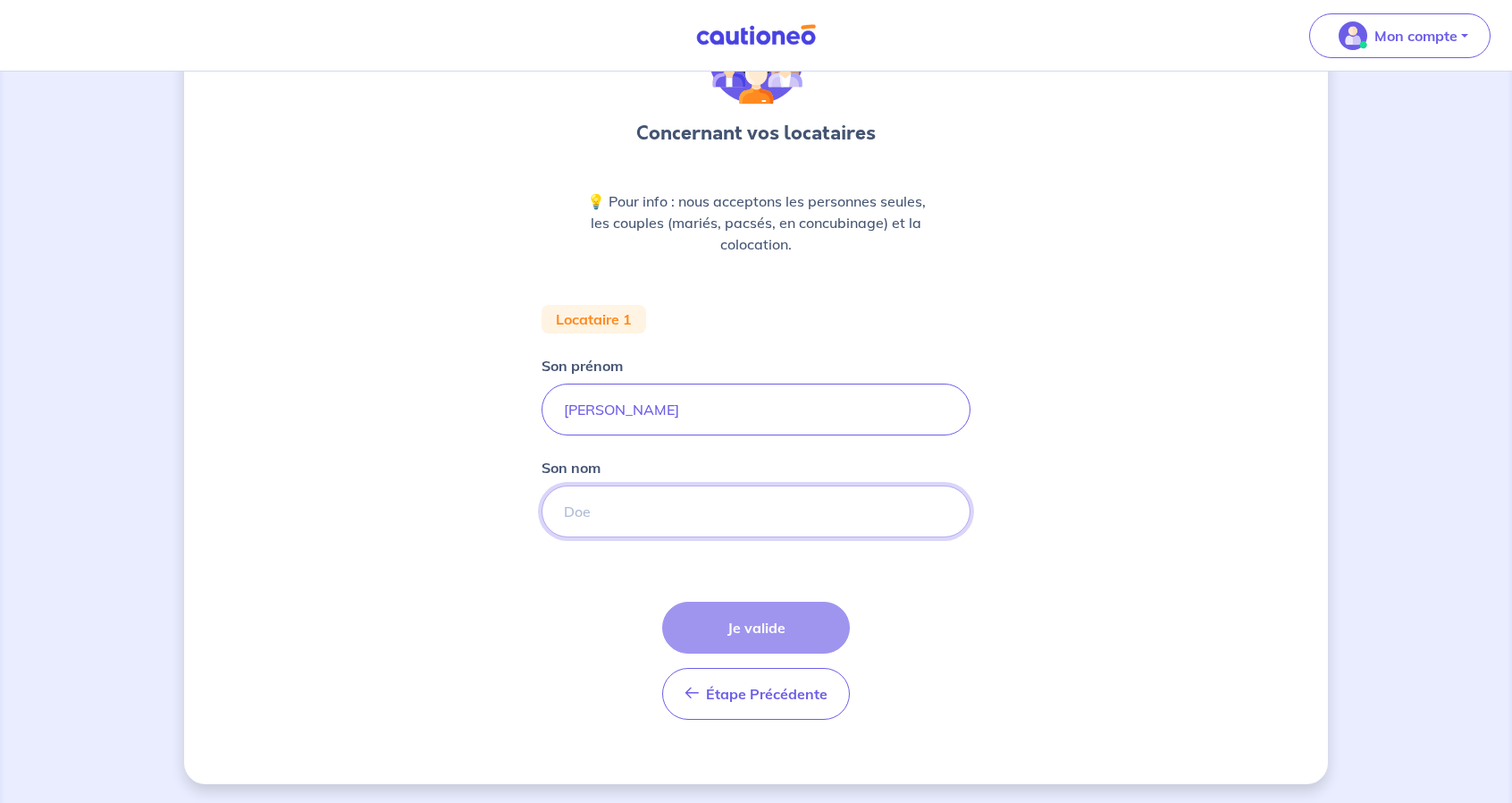
paste input "ZAFRA"
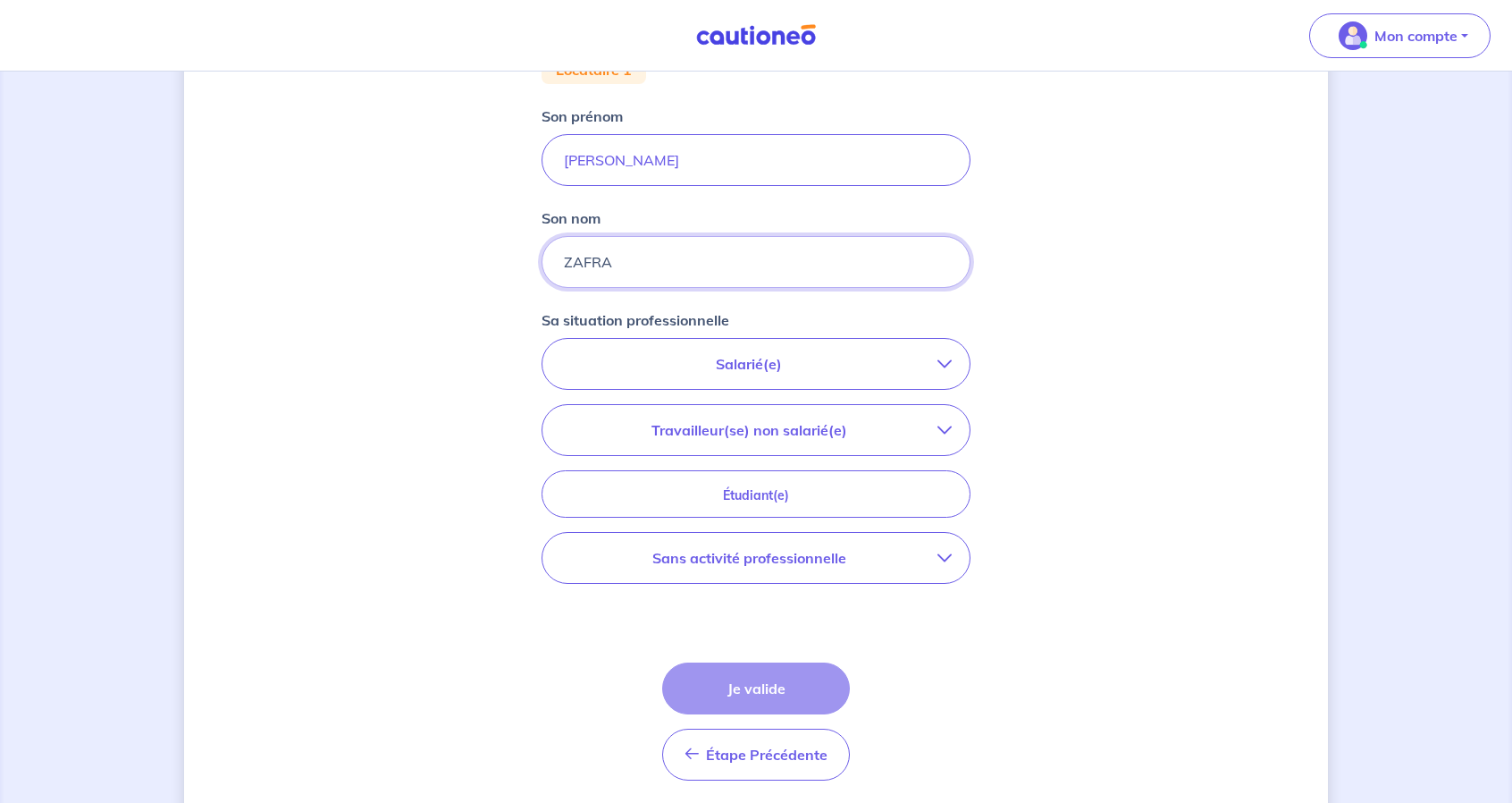
scroll to position [396, 0]
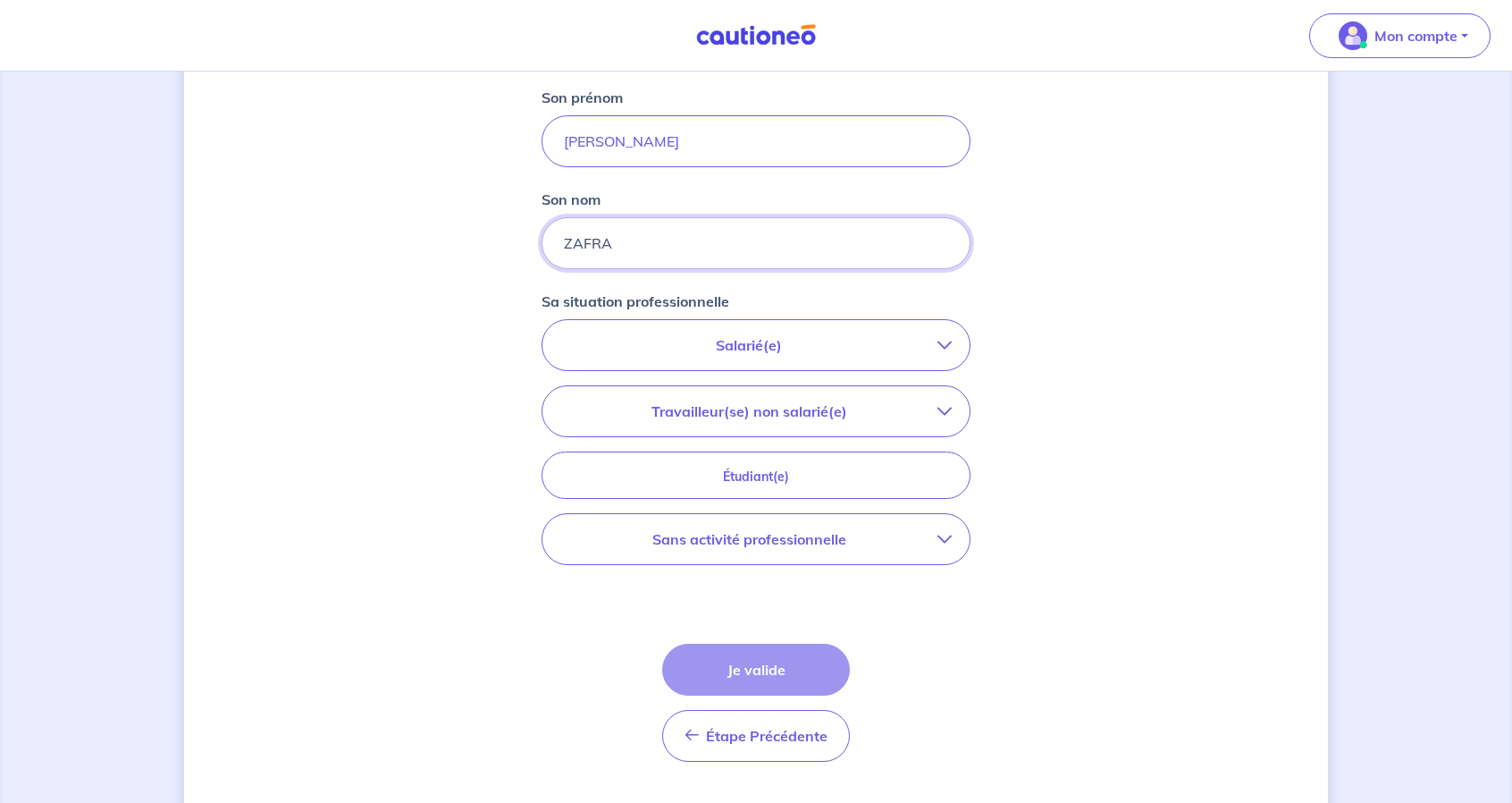
type input "ZAFRA"
click at [823, 340] on p "Salarié(e)" at bounding box center [749, 345] width 377 height 22
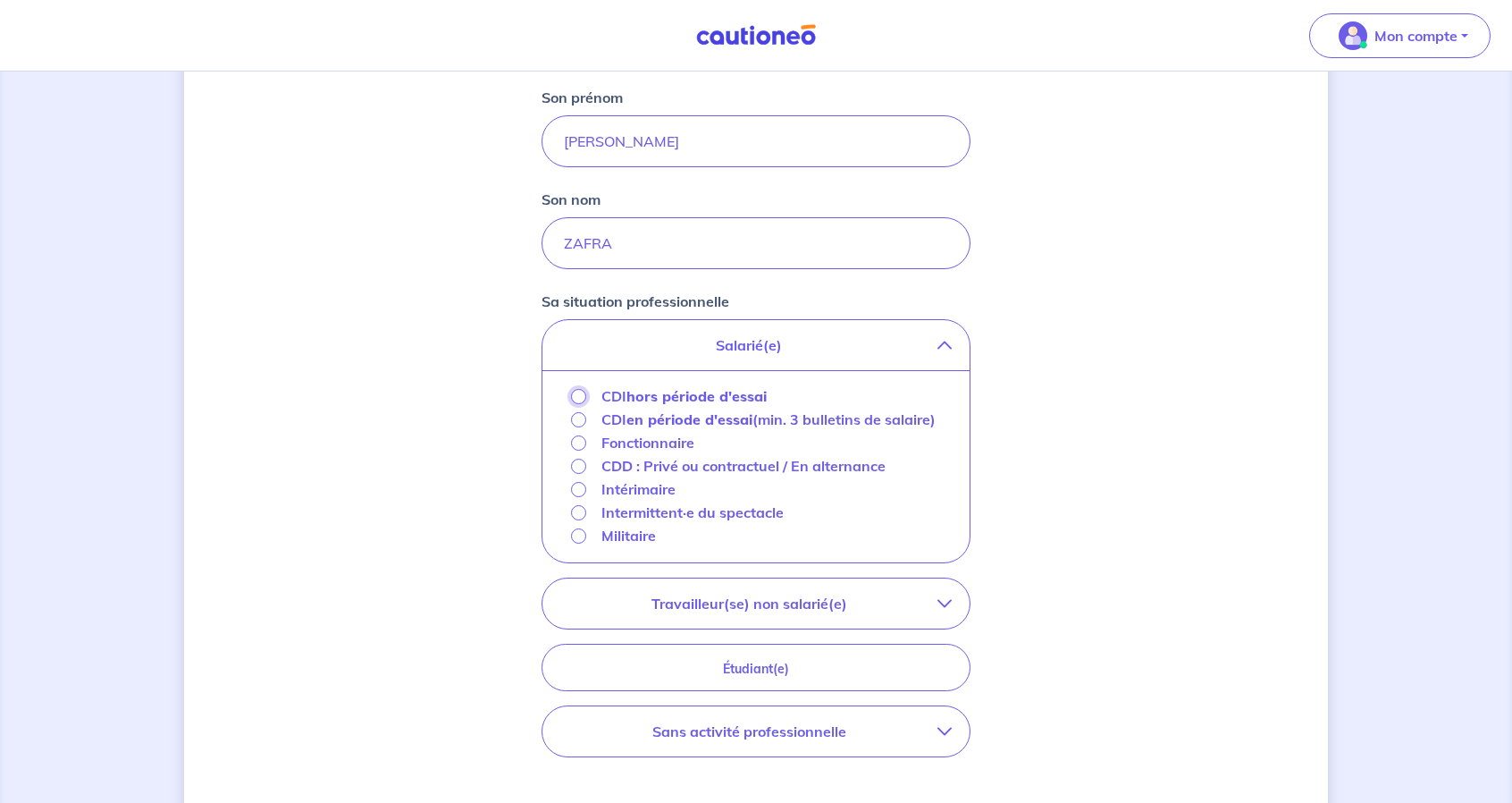
click at [575, 392] on input "CDI hors période d'essai" at bounding box center [578, 396] width 15 height 15
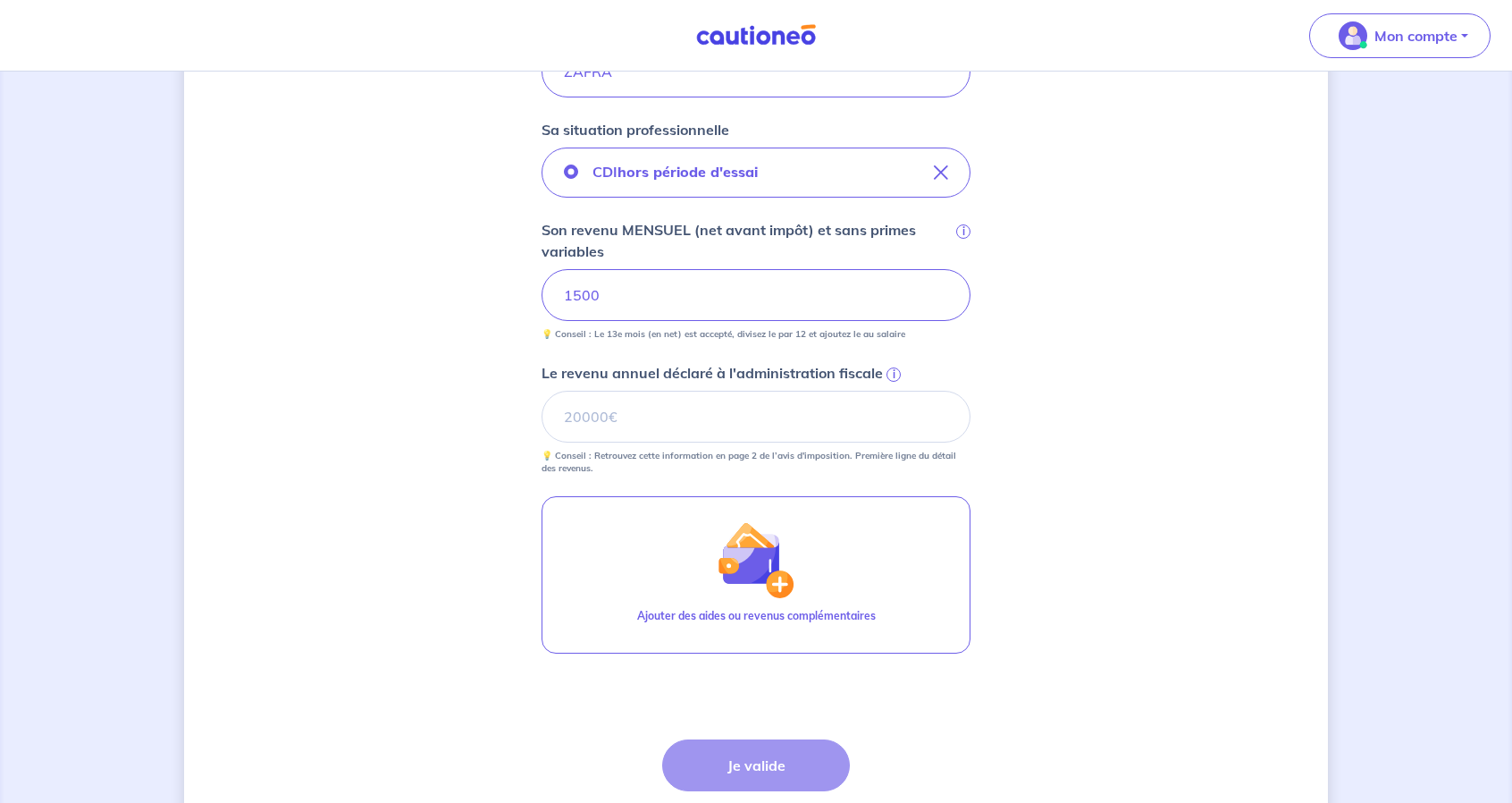
scroll to position [571, 0]
click at [1120, 426] on div "Concernant vos locataires 💡 Pour info : nous acceptons les personnes seules, le…" at bounding box center [756, 220] width 1144 height 1396
click at [892, 366] on span "i" at bounding box center [893, 372] width 15 height 15
click at [892, 388] on input "Le revenu annuel déclaré à l'administration fiscale i" at bounding box center [756, 413] width 429 height 52
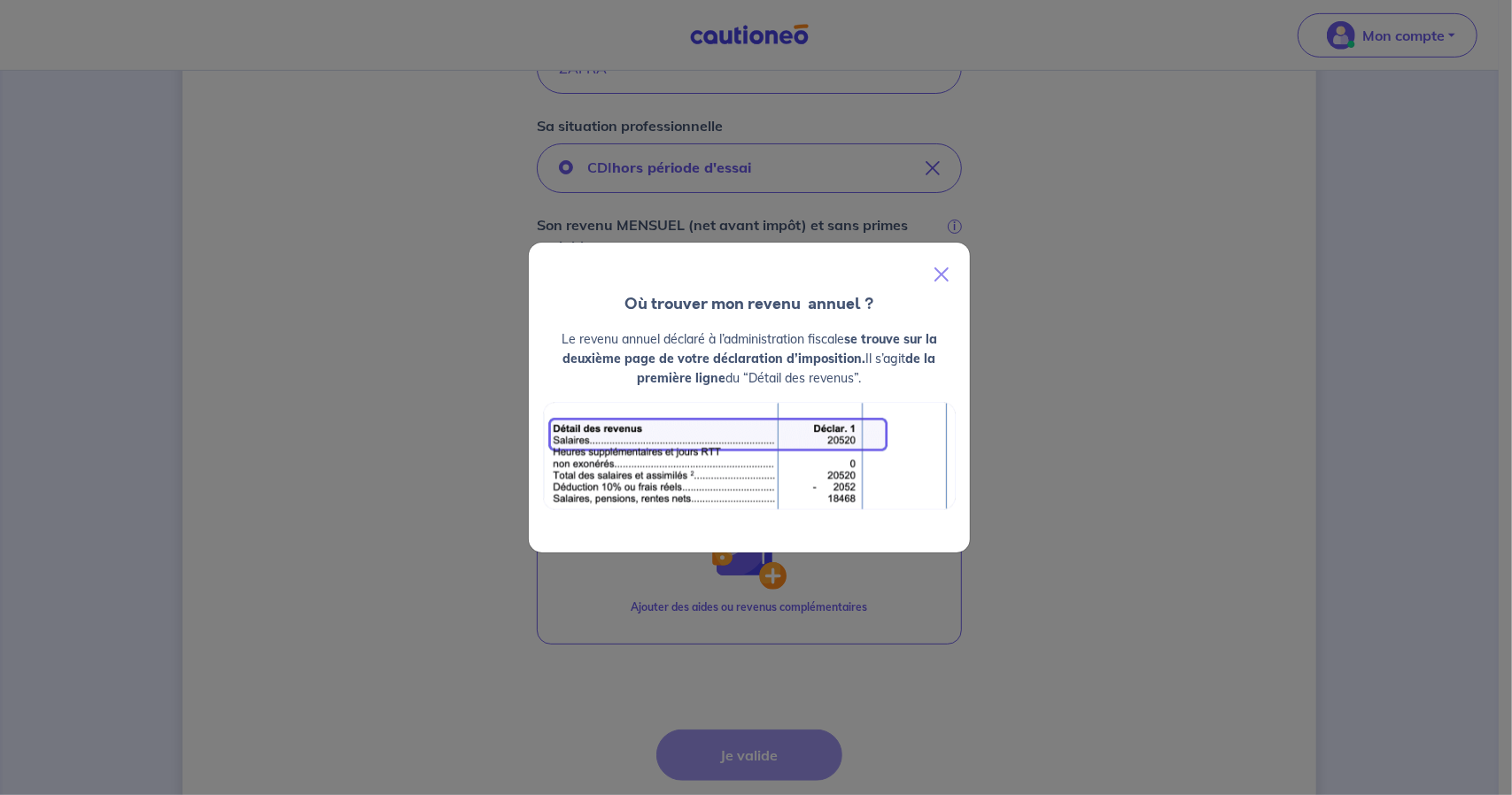
click at [911, 295] on h4 "Où trouver mon revenu  annuel ?" at bounding box center [749, 304] width 441 height 23
click at [939, 276] on button "Close" at bounding box center [942, 274] width 43 height 50
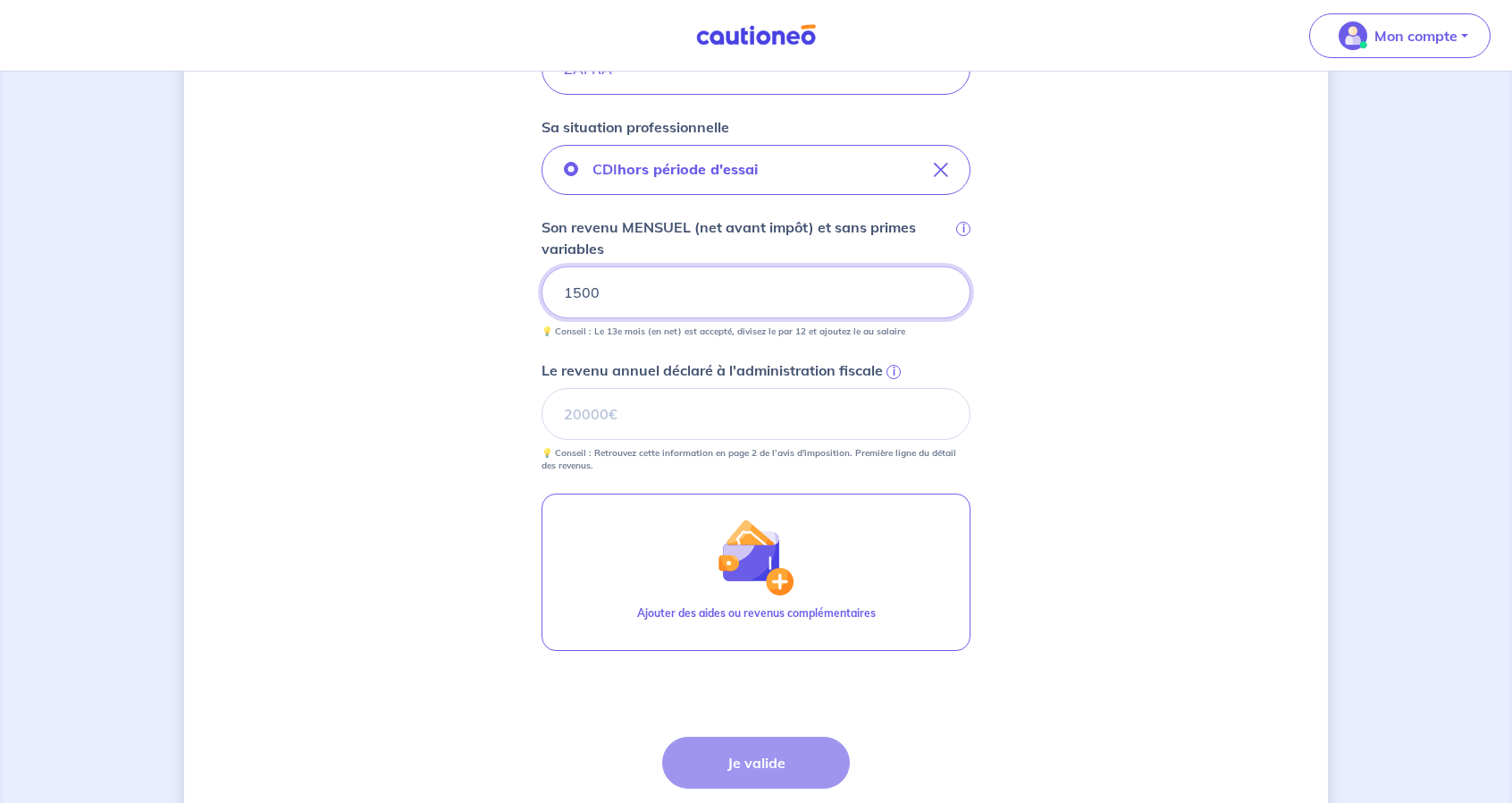
drag, startPoint x: 698, startPoint y: 308, endPoint x: 452, endPoint y: 344, distance: 248.6
click at [453, 344] on div "Concernant vos locataires 💡 Pour info : nous acceptons les personnes seules, le…" at bounding box center [756, 220] width 1144 height 1396
click at [661, 422] on input "Le revenu annuel déclaré à l'administration fiscale i" at bounding box center [756, 413] width 429 height 52
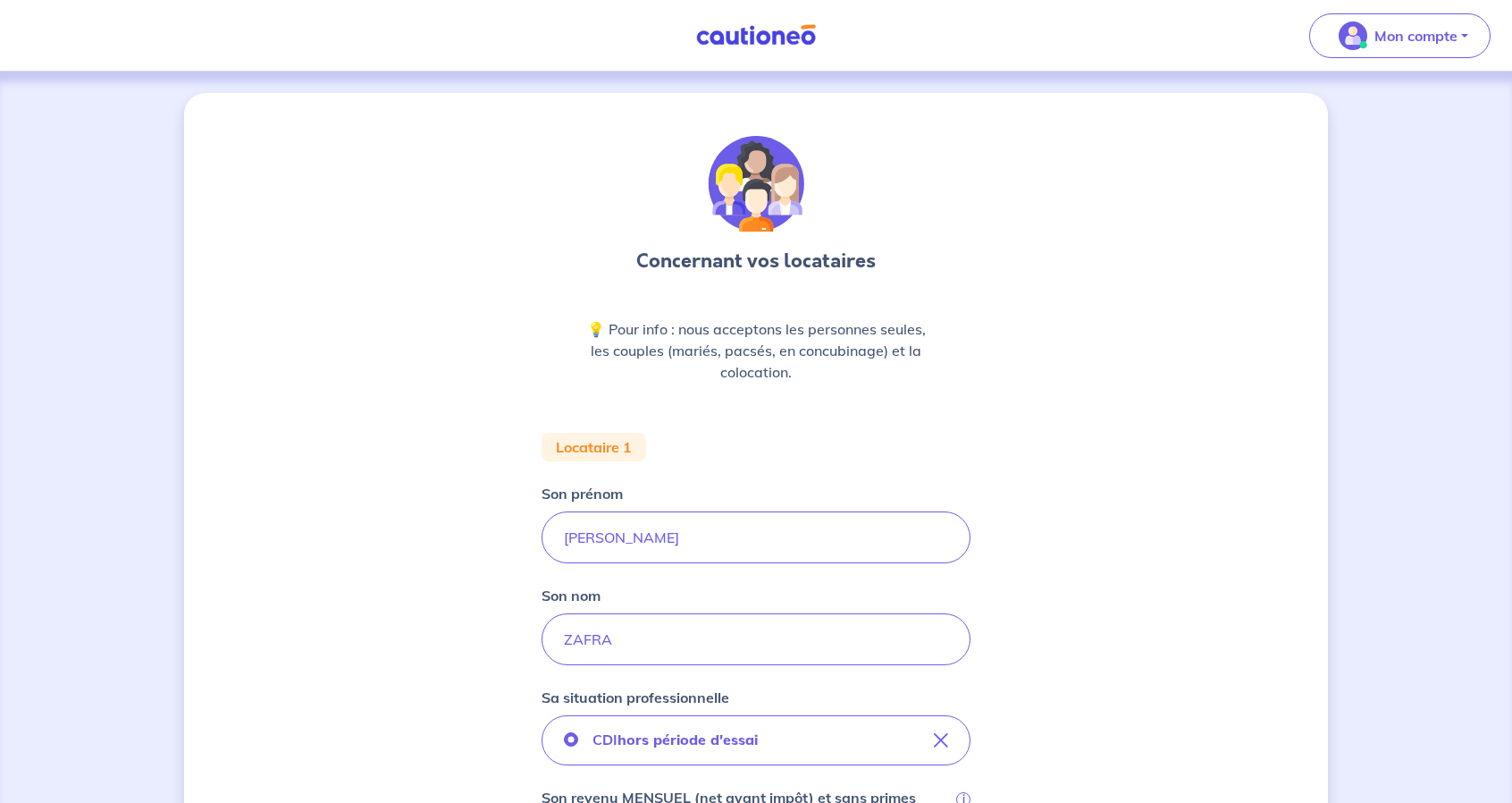
scroll to position [626, 0]
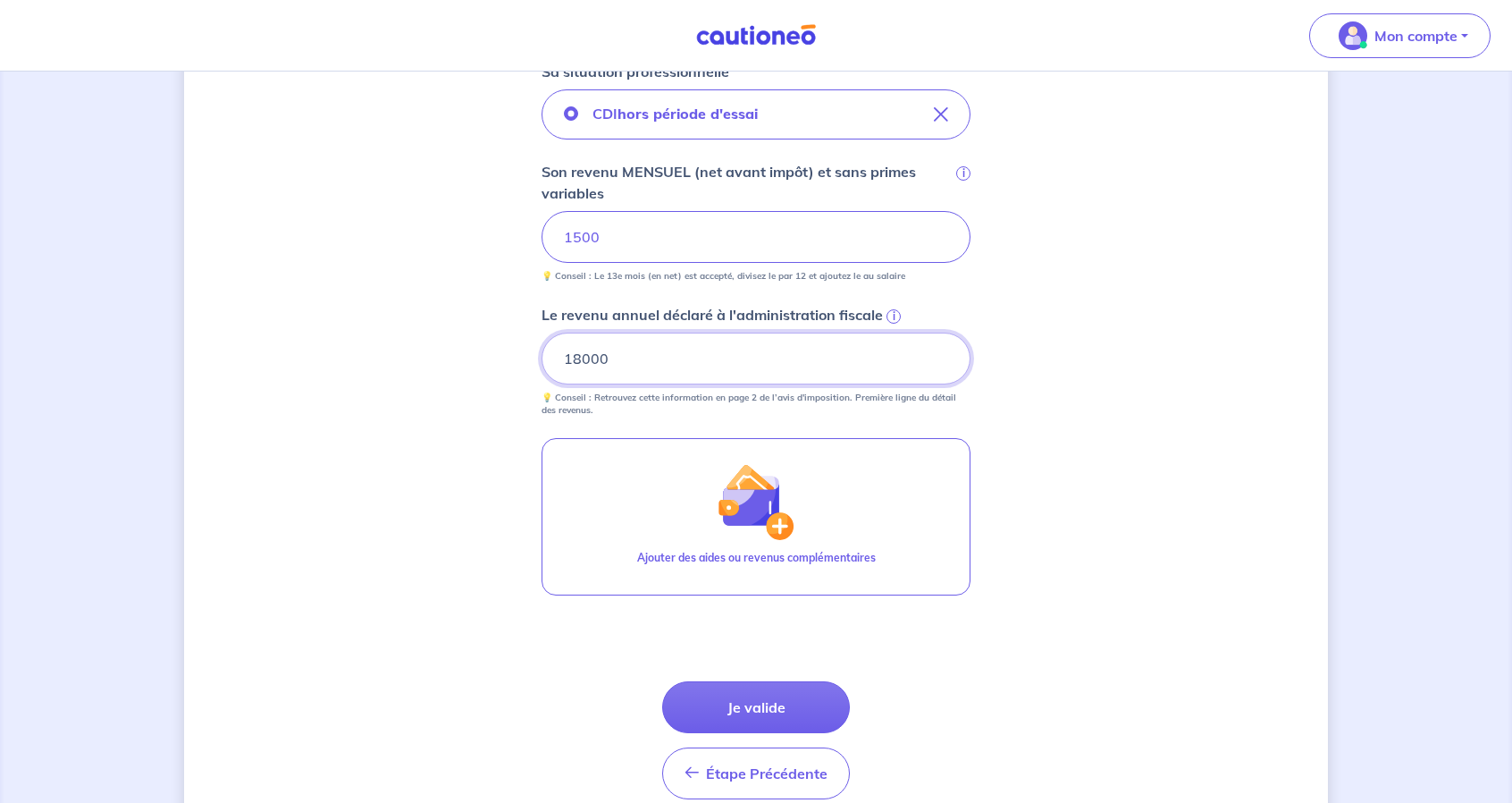
type input "18000"
click at [756, 686] on button "Je valide" at bounding box center [756, 707] width 188 height 52
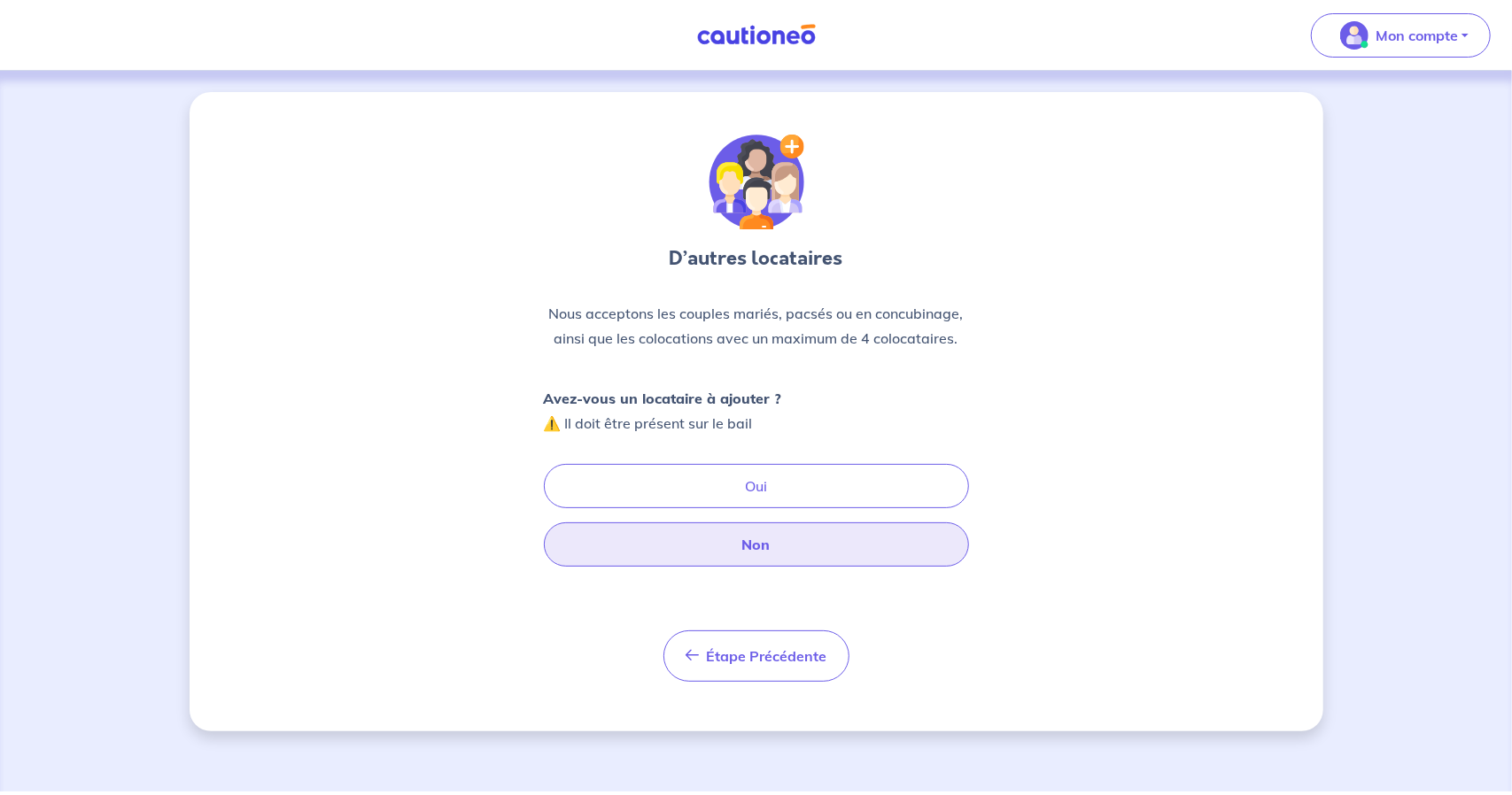
click at [885, 543] on button "Non" at bounding box center [756, 544] width 425 height 44
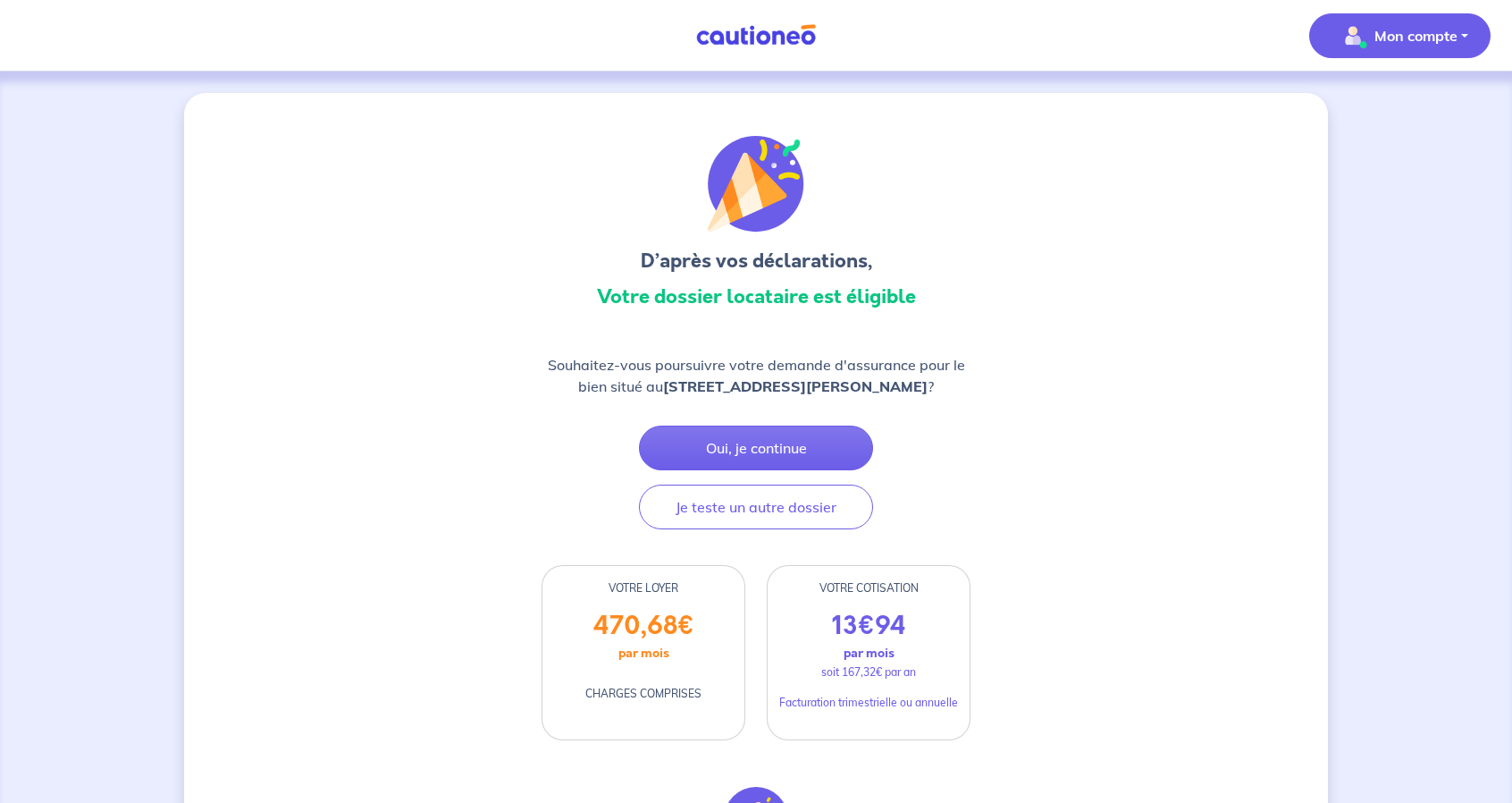
click at [1450, 23] on span "Mon compte" at bounding box center [1395, 35] width 126 height 29
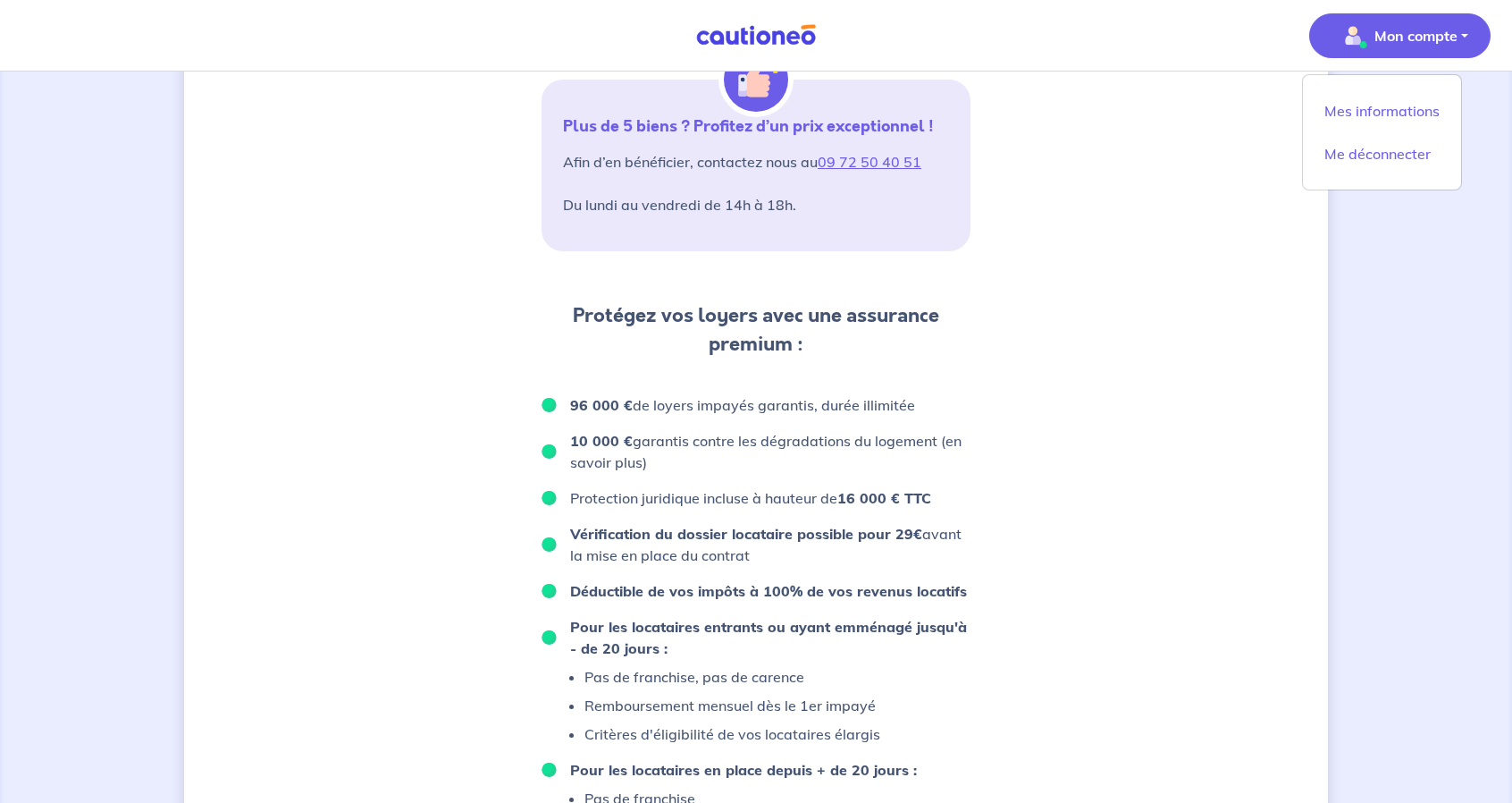
scroll to position [1067, 0]
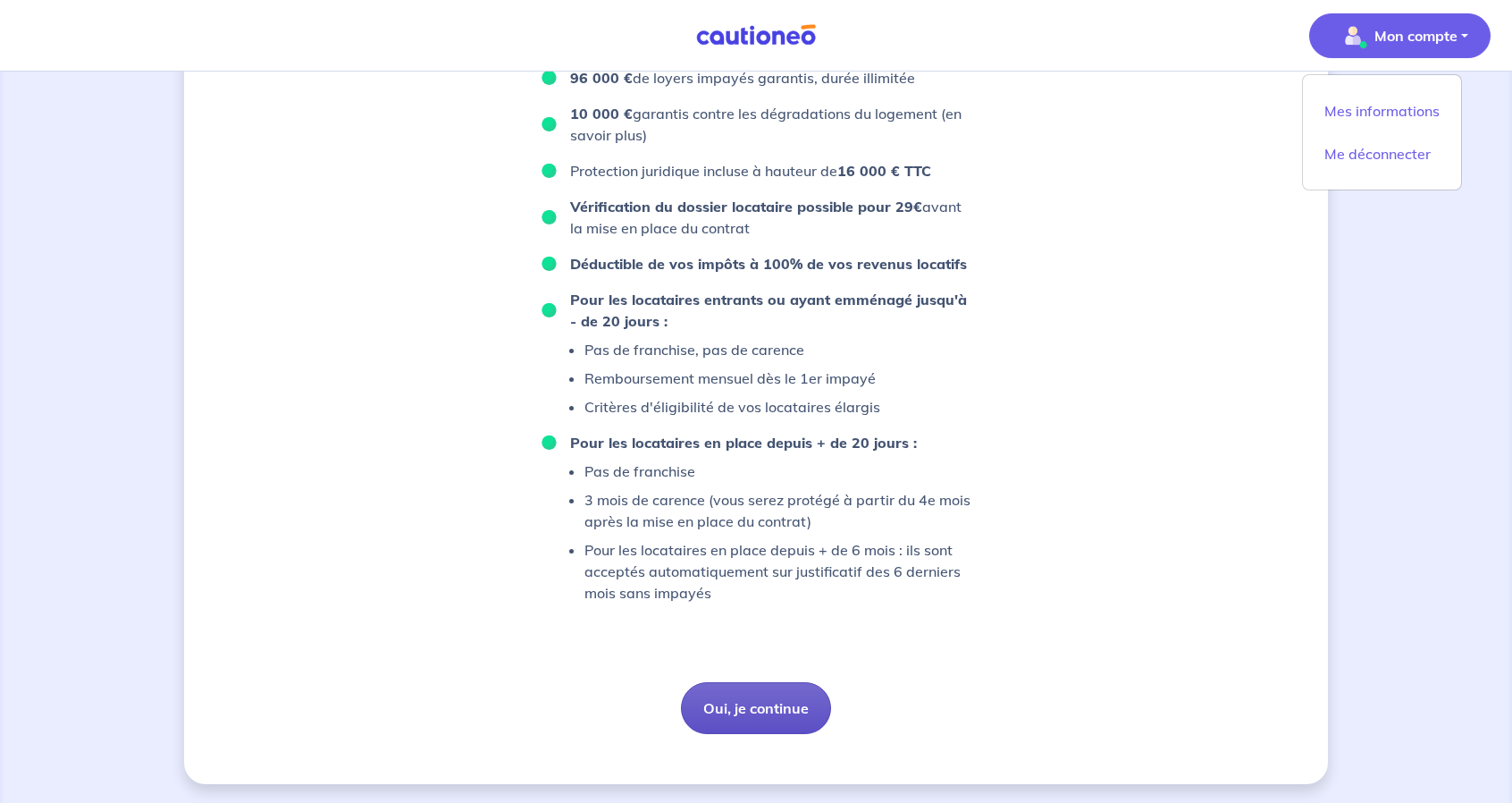
click at [764, 709] on button "Oui, je continue" at bounding box center [756, 708] width 151 height 52
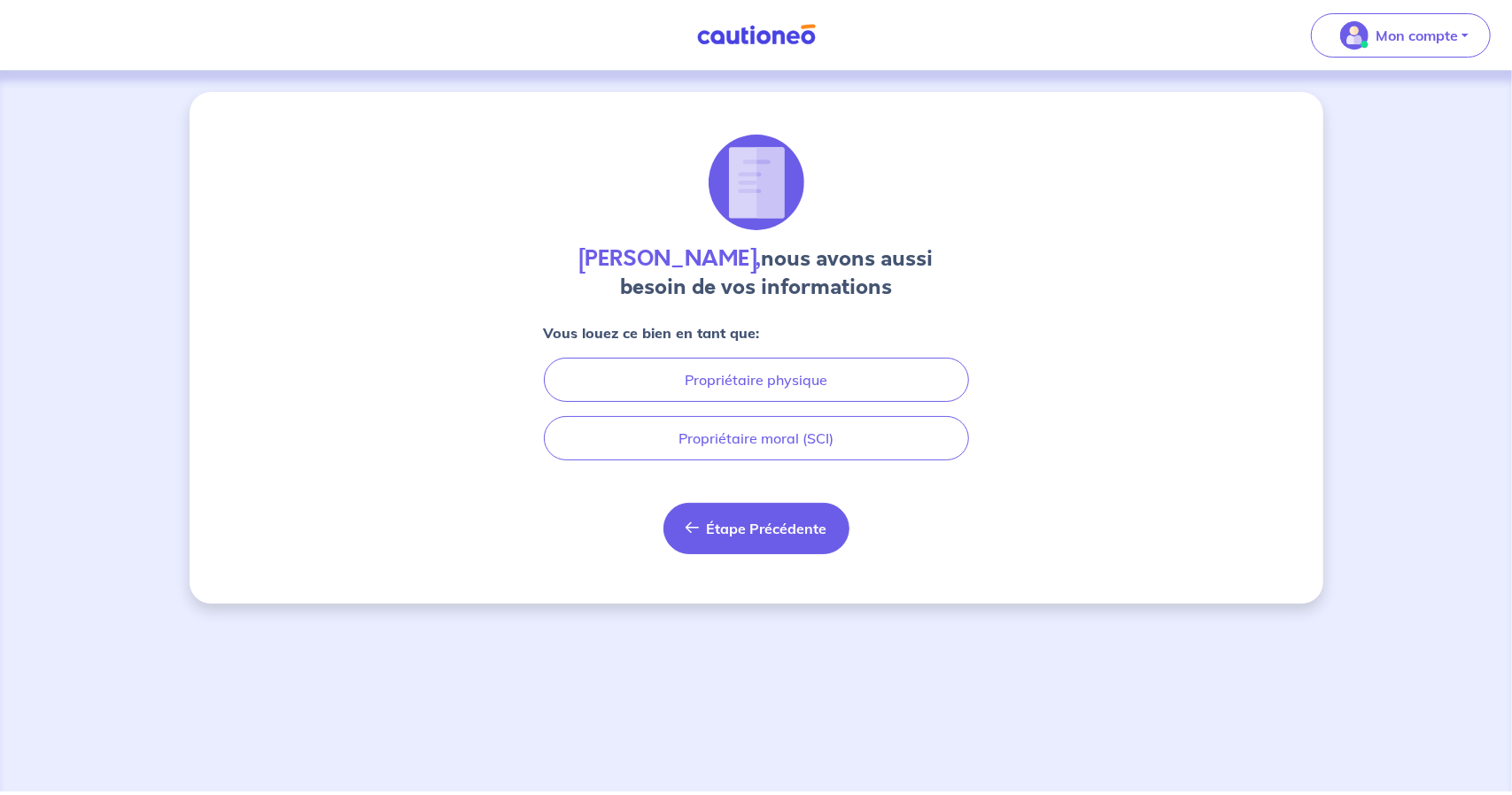
click at [782, 514] on button "Étape Précédente Précédent" at bounding box center [756, 528] width 186 height 52
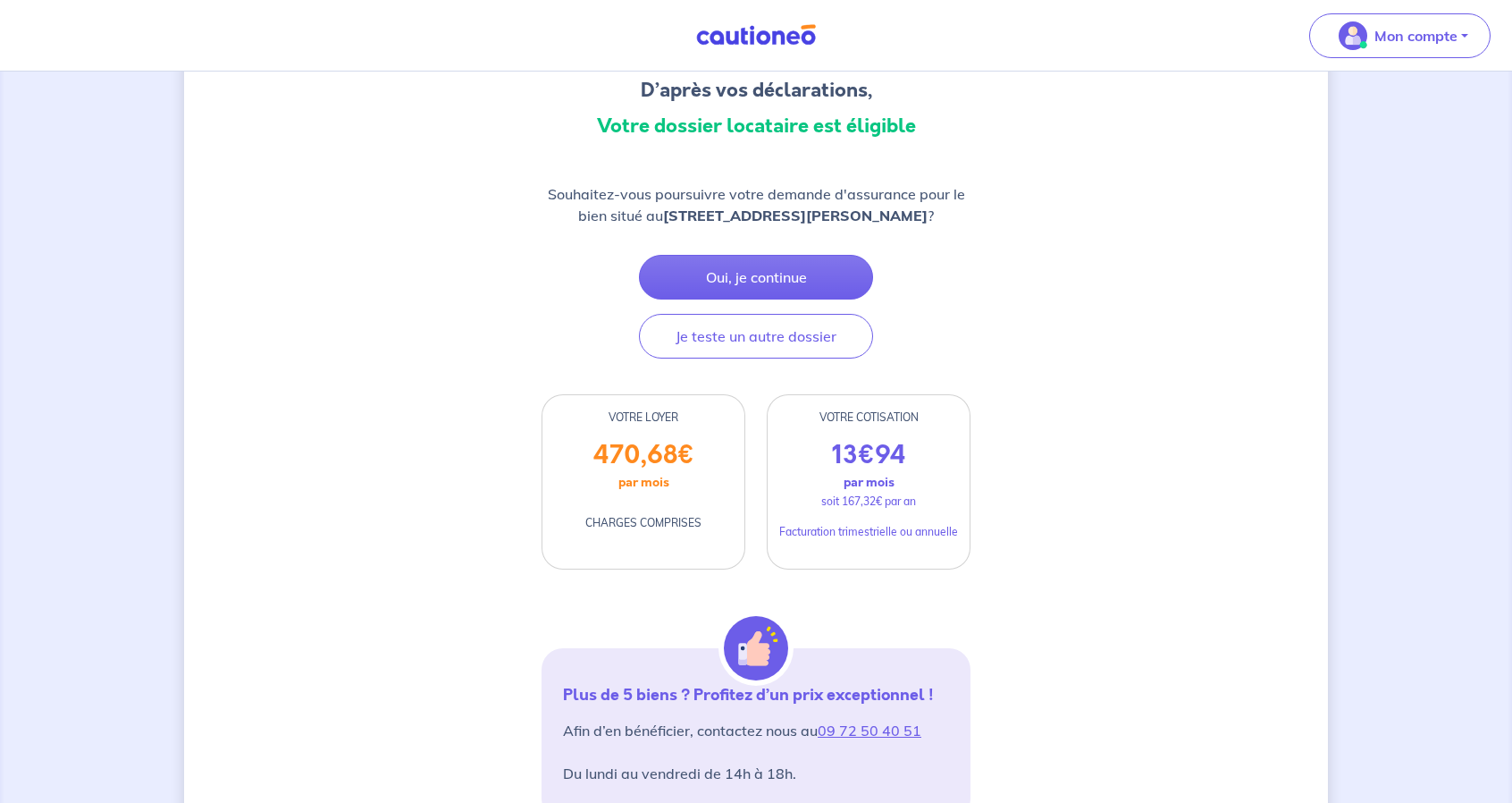
scroll to position [269, 0]
